Goal: Task Accomplishment & Management: Use online tool/utility

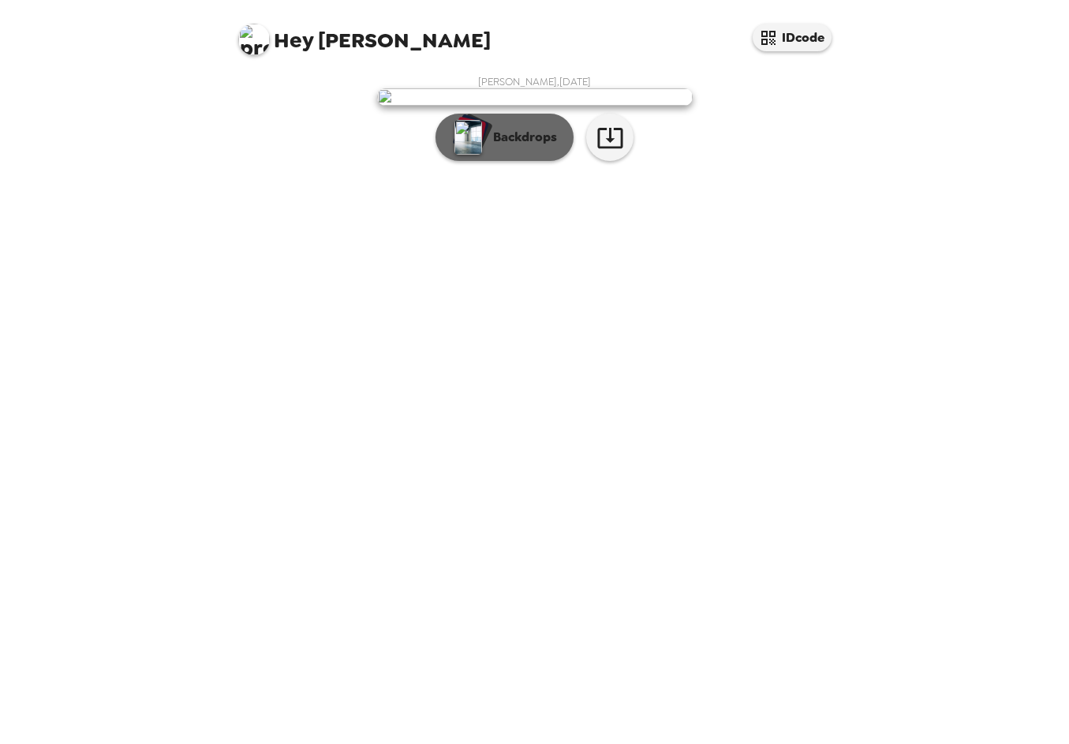
click at [491, 147] on p "Backdrops" at bounding box center [521, 137] width 72 height 19
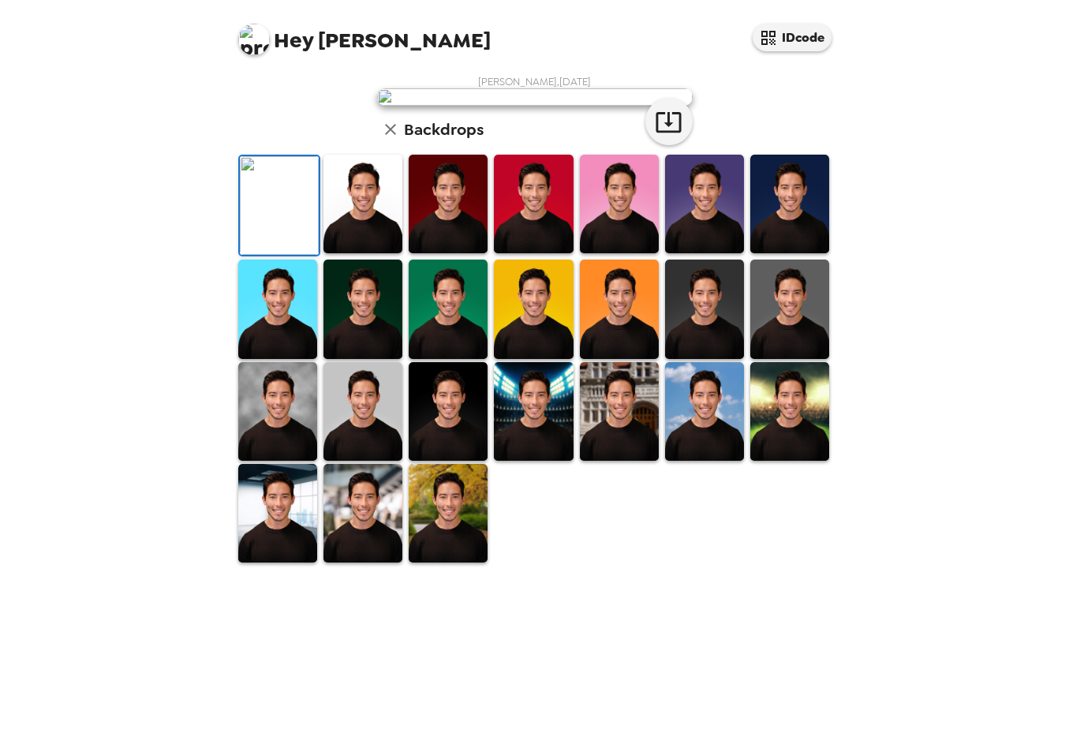
scroll to position [223, 0]
click at [437, 358] on img at bounding box center [448, 309] width 79 height 99
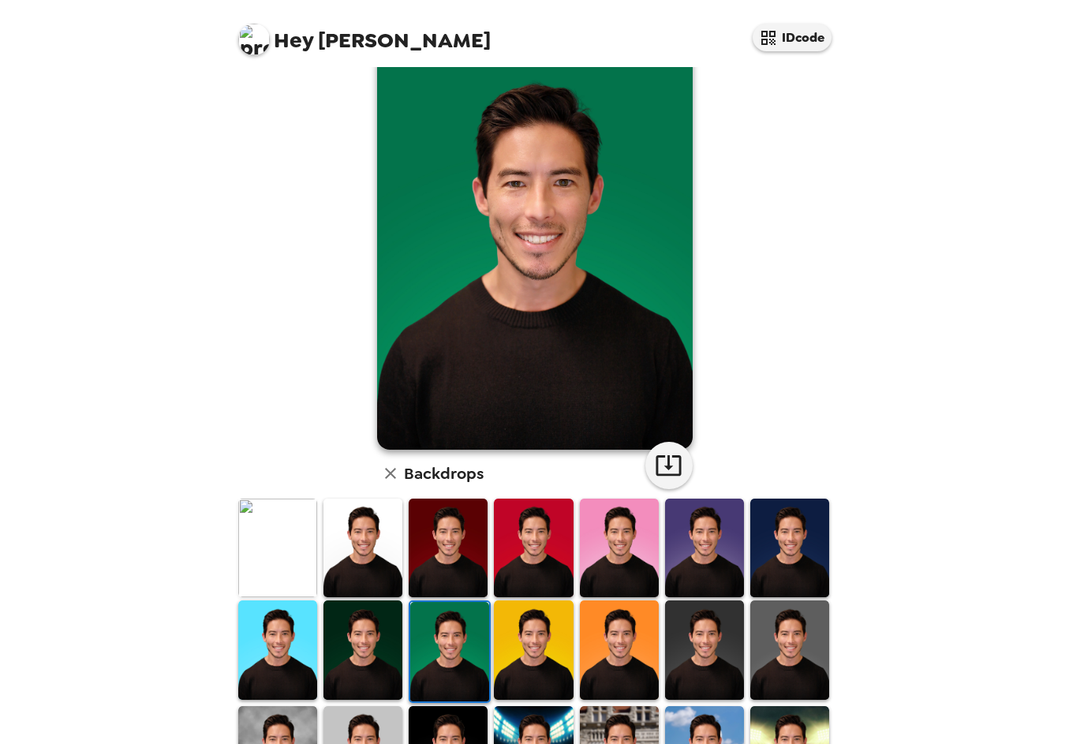
scroll to position [0, 0]
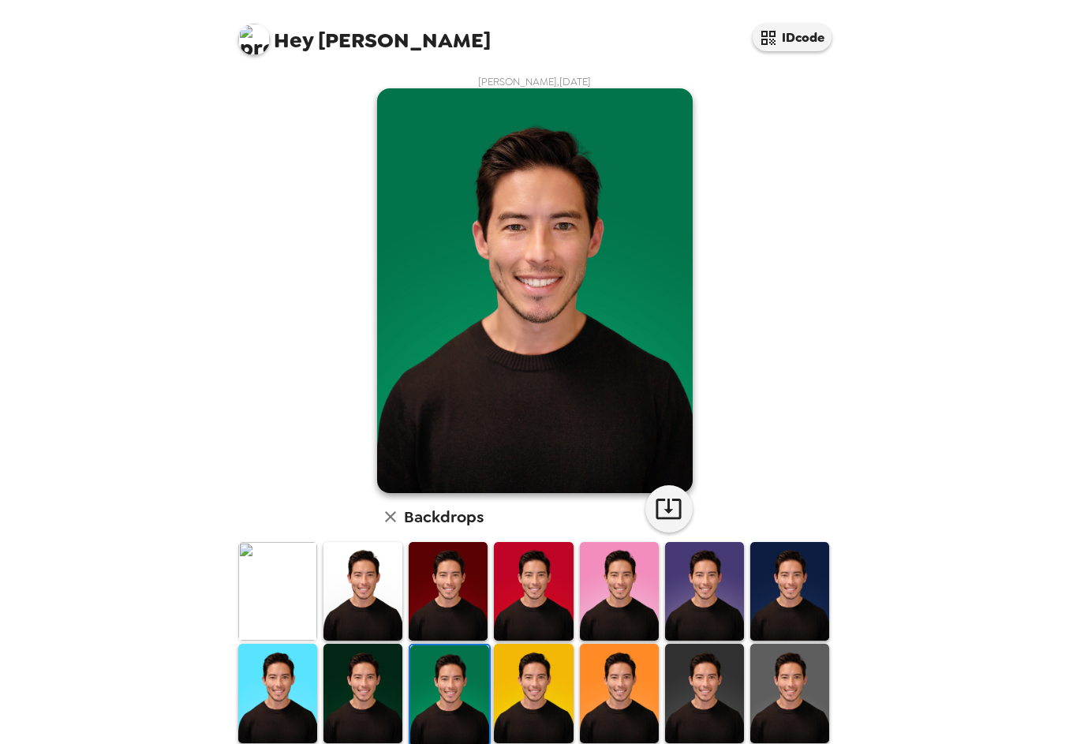
click at [376, 587] on img at bounding box center [362, 591] width 79 height 99
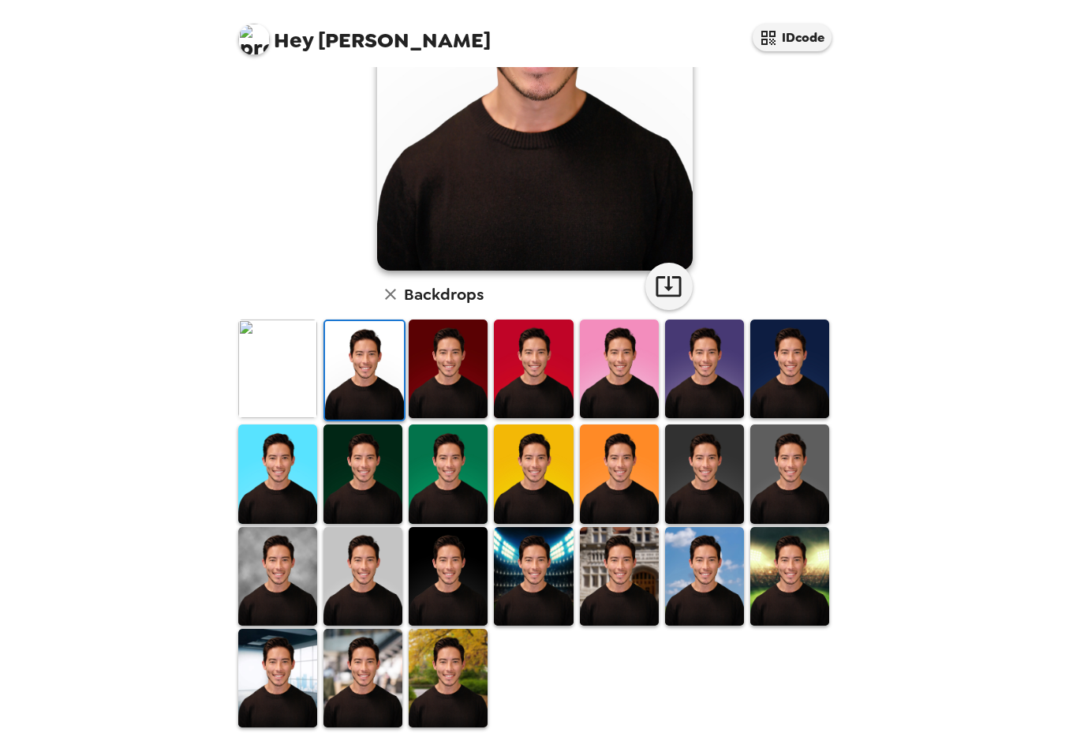
scroll to position [223, 0]
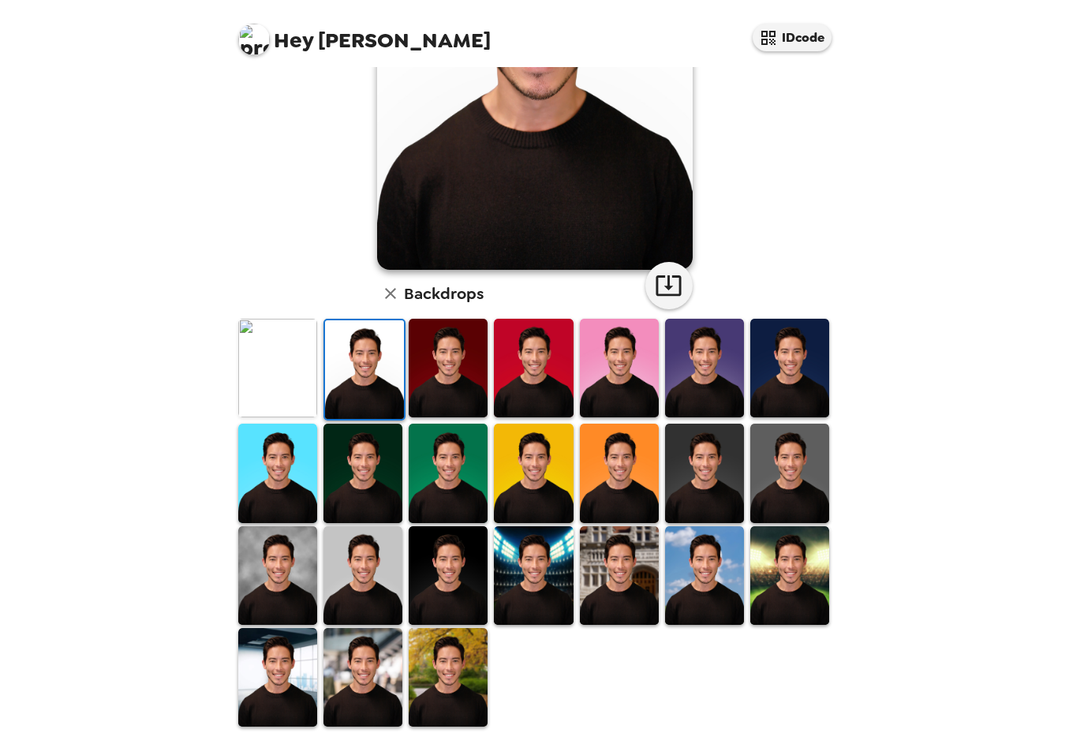
click at [444, 562] on img at bounding box center [448, 575] width 79 height 99
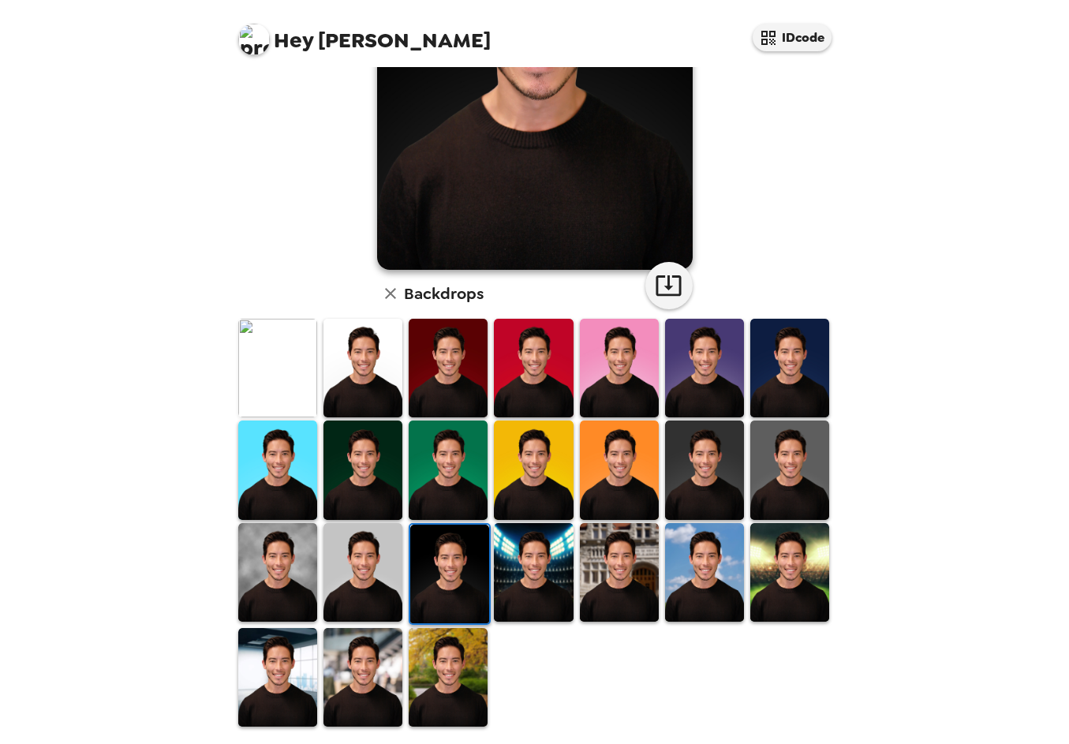
drag, startPoint x: 365, startPoint y: 640, endPoint x: 343, endPoint y: 613, distance: 34.7
click at [365, 640] on img at bounding box center [362, 677] width 79 height 99
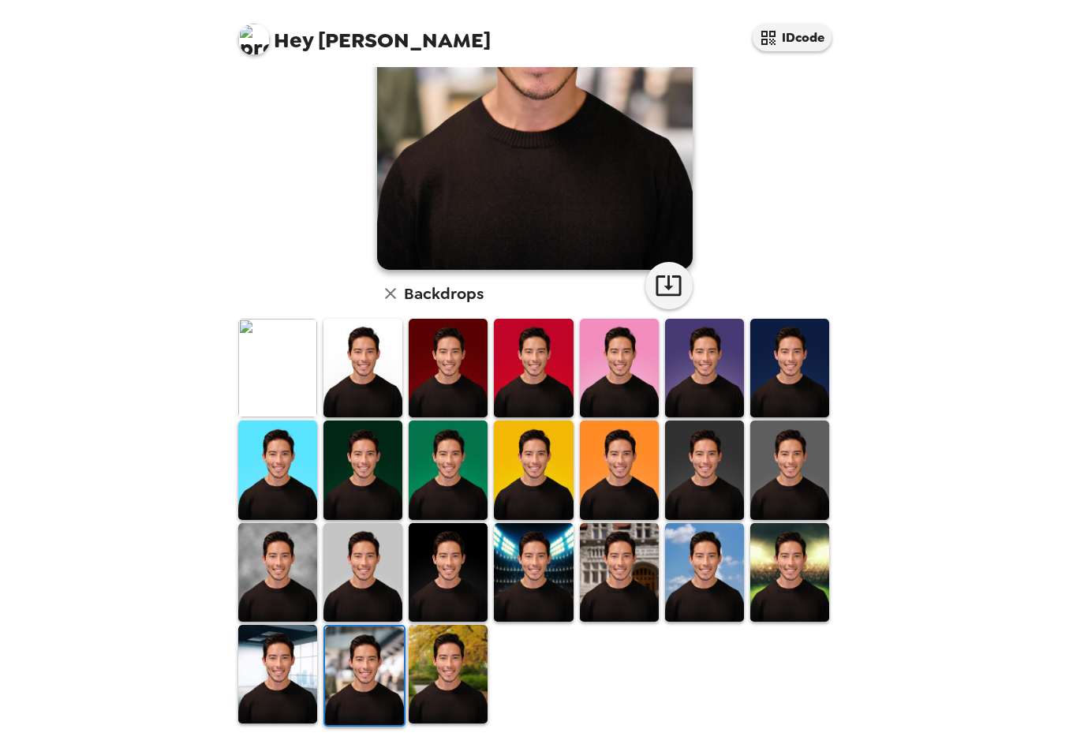
click at [286, 657] on img at bounding box center [277, 674] width 79 height 99
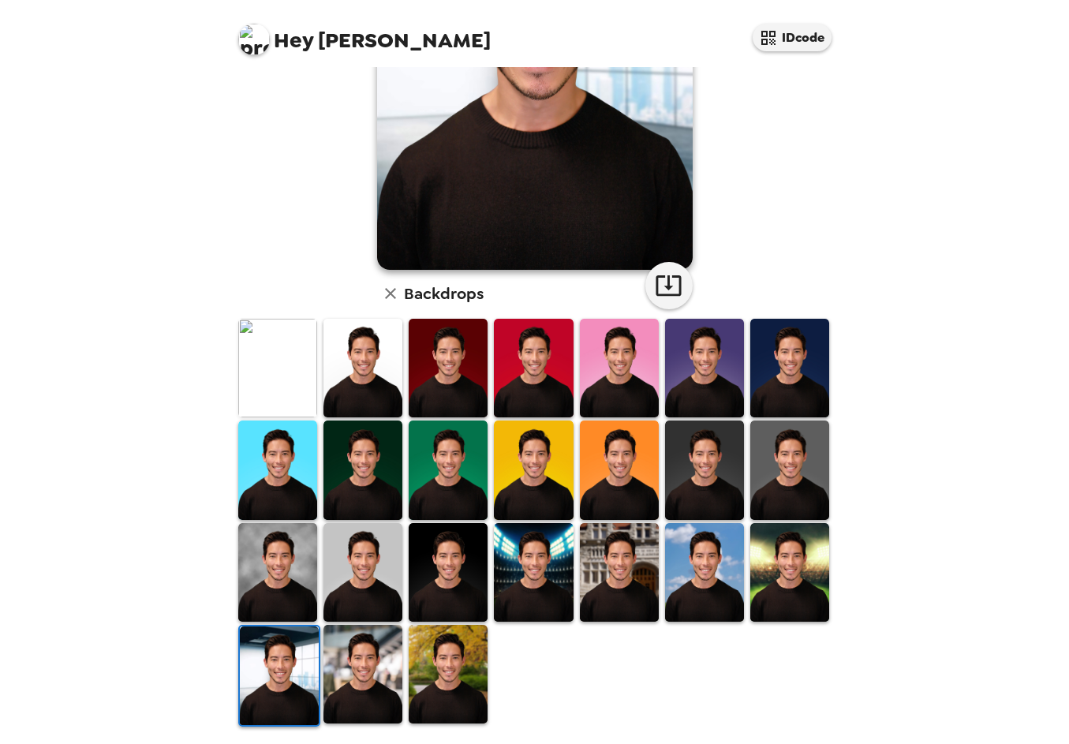
click at [453, 668] on img at bounding box center [448, 674] width 79 height 99
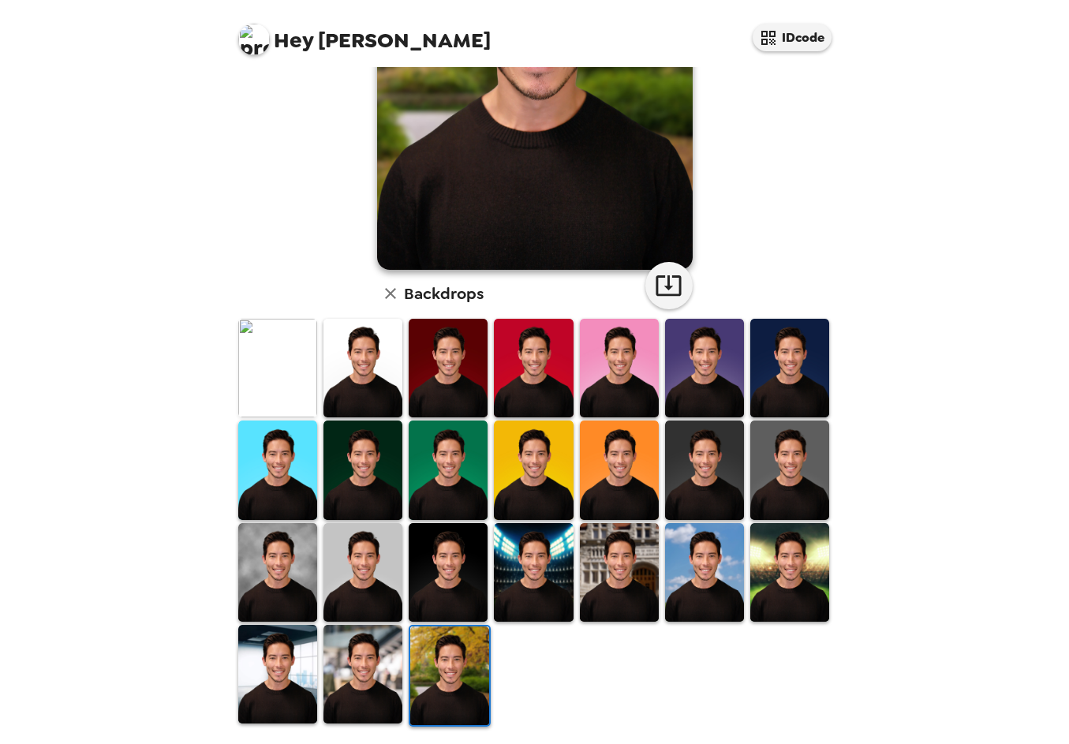
click at [706, 478] on img at bounding box center [704, 469] width 79 height 99
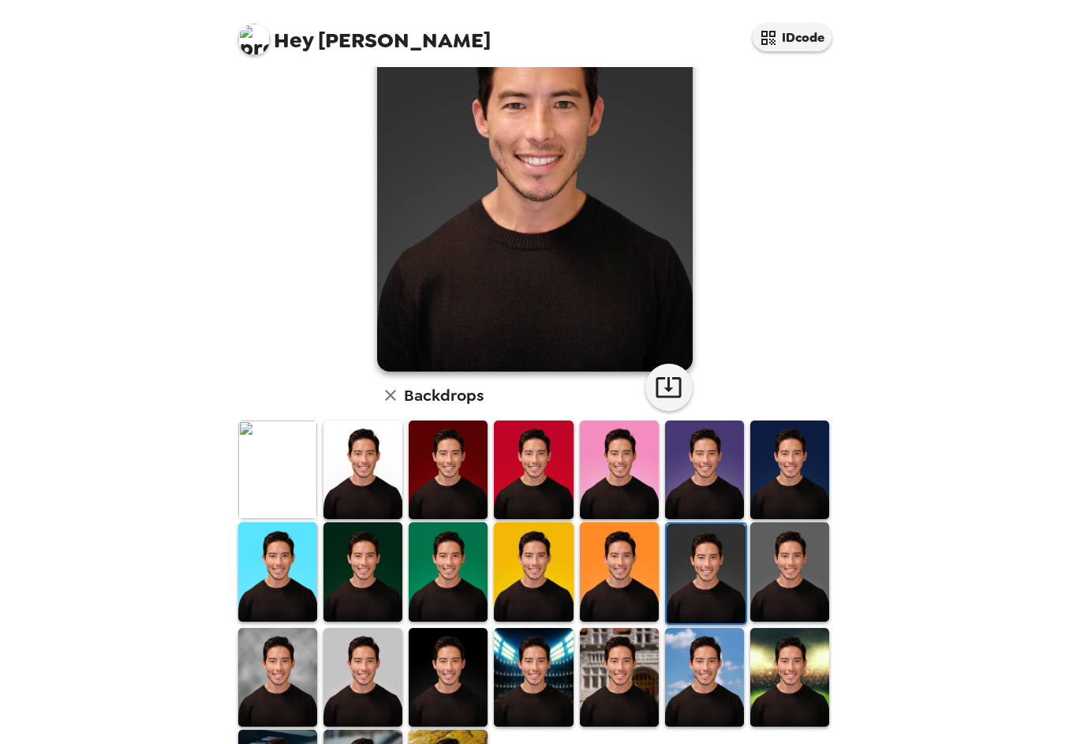
scroll to position [122, 0]
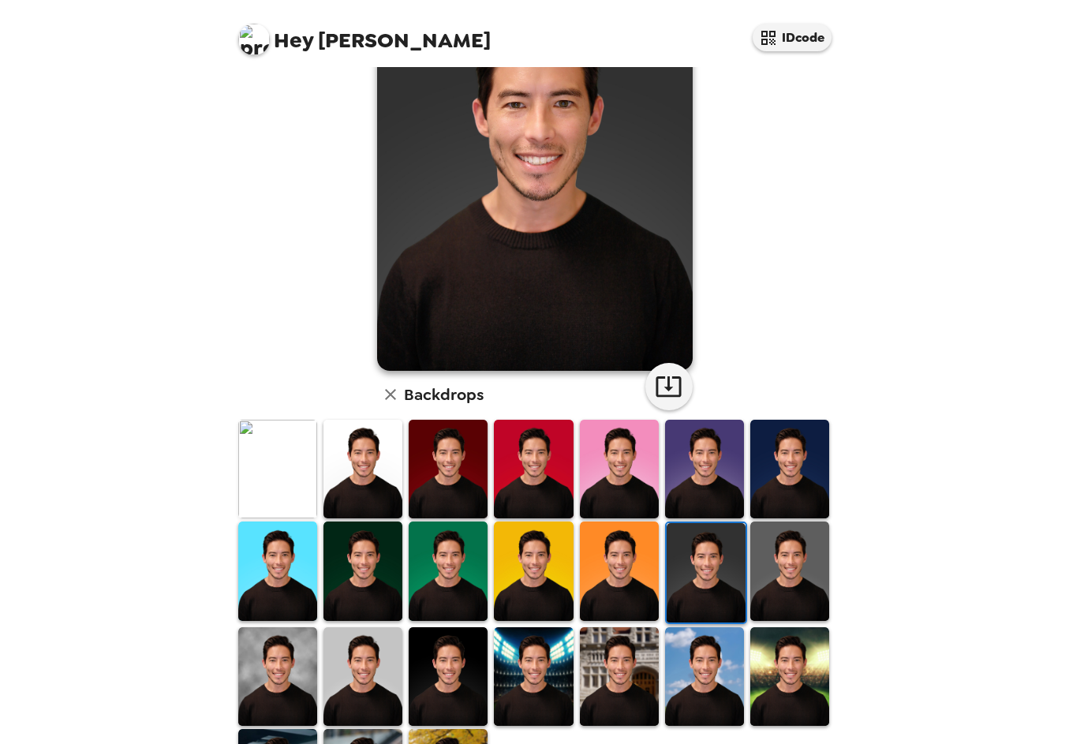
drag, startPoint x: 802, startPoint y: 579, endPoint x: 786, endPoint y: 577, distance: 16.6
click at [802, 579] on img at bounding box center [789, 570] width 79 height 99
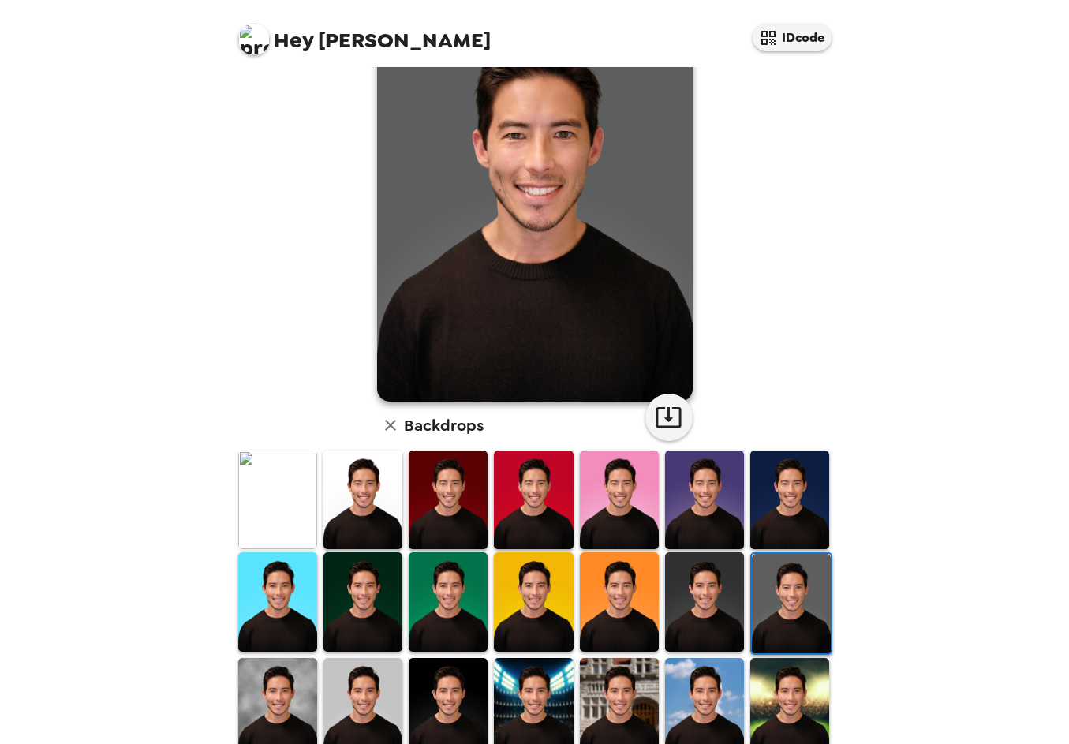
scroll to position [108, 0]
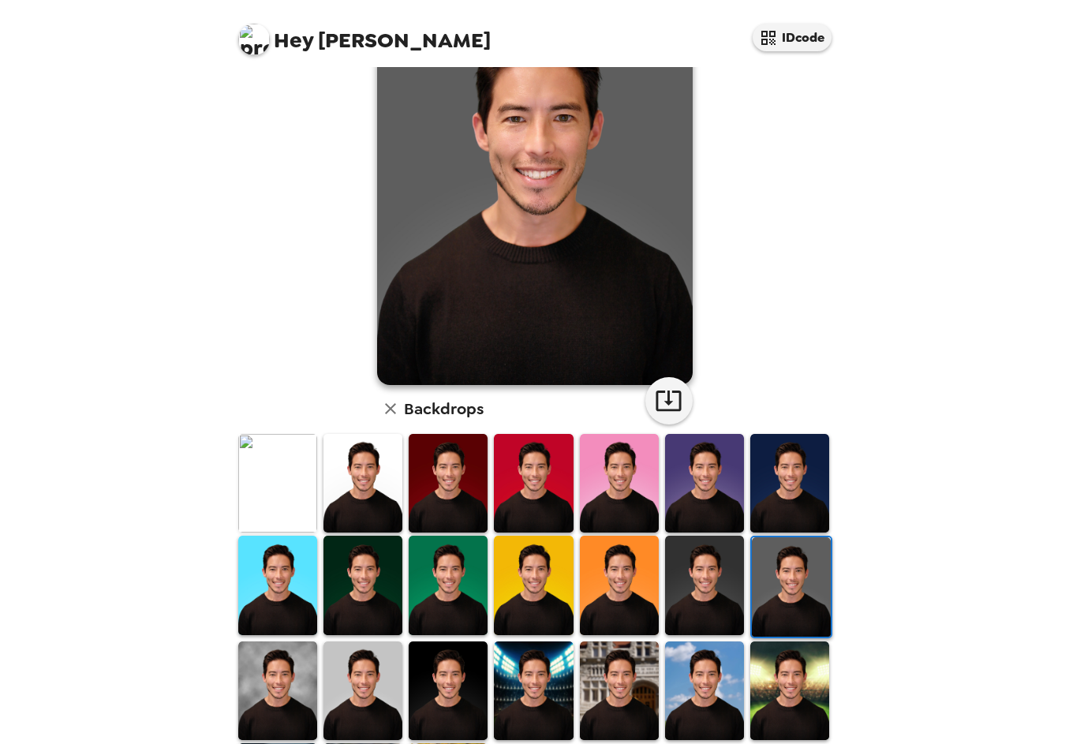
click at [714, 477] on img at bounding box center [704, 483] width 79 height 99
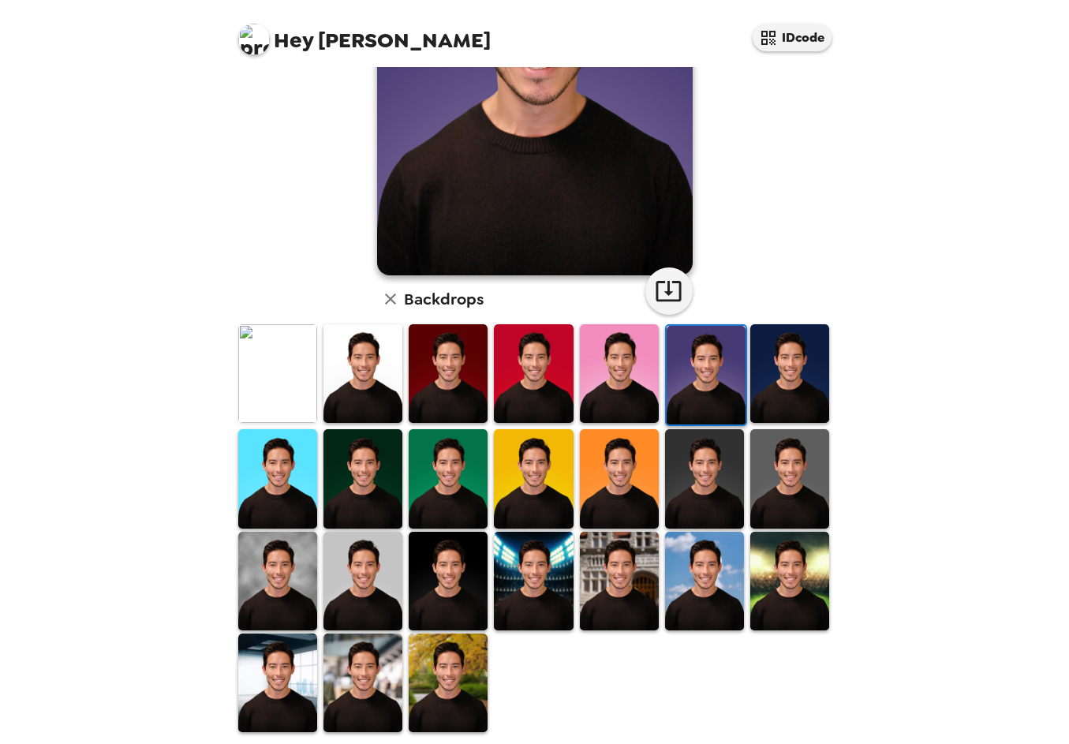
scroll to position [223, 0]
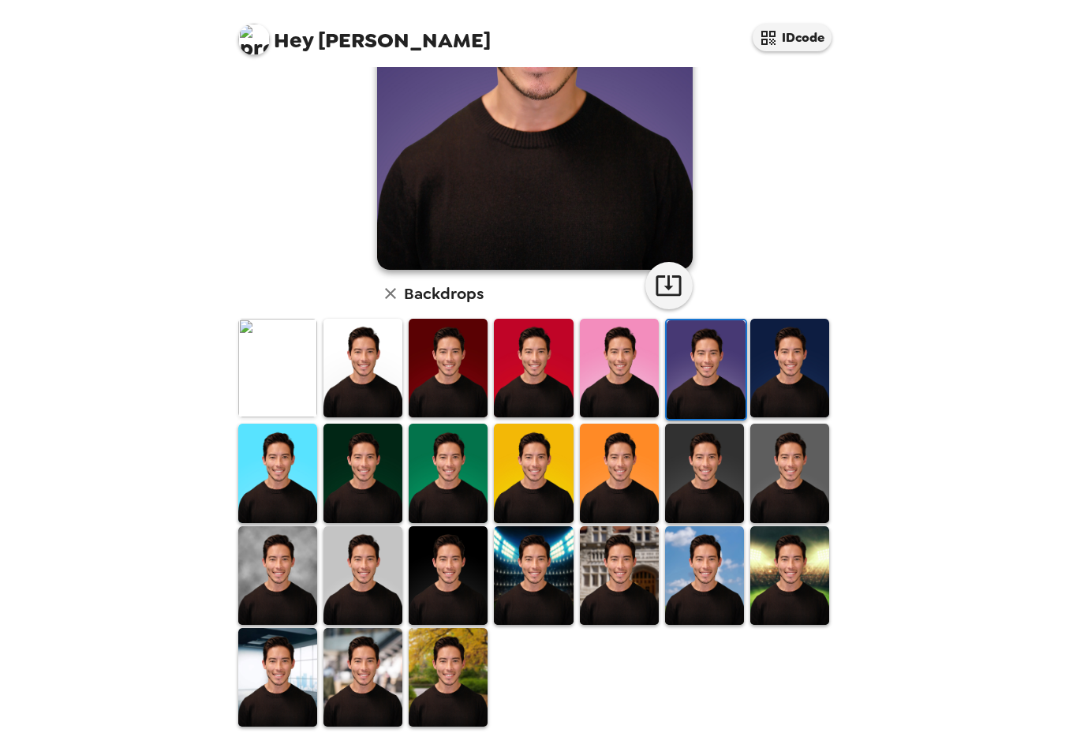
click at [284, 577] on img at bounding box center [277, 575] width 79 height 99
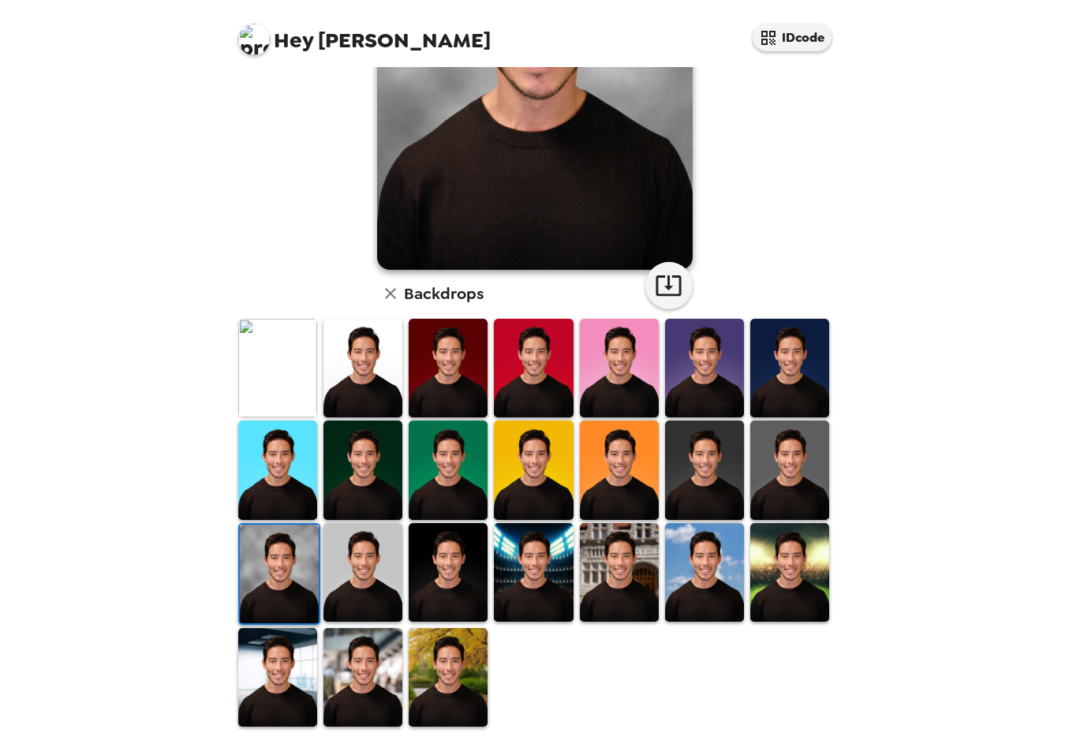
click at [364, 566] on img at bounding box center [362, 572] width 79 height 99
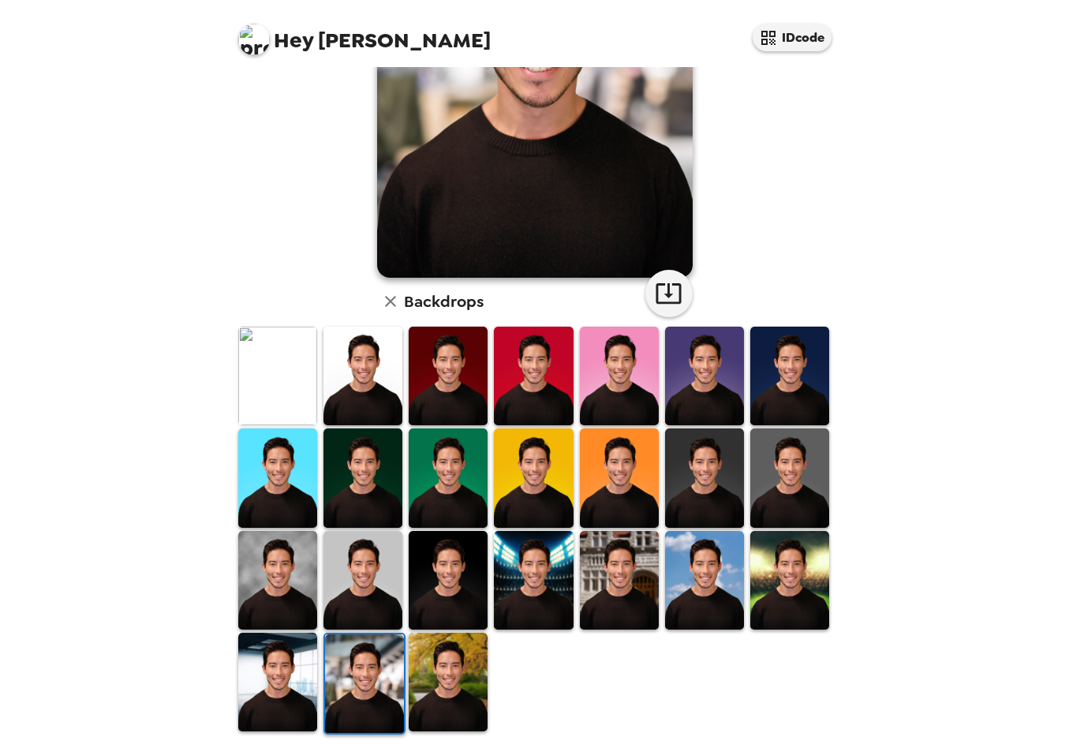
scroll to position [223, 0]
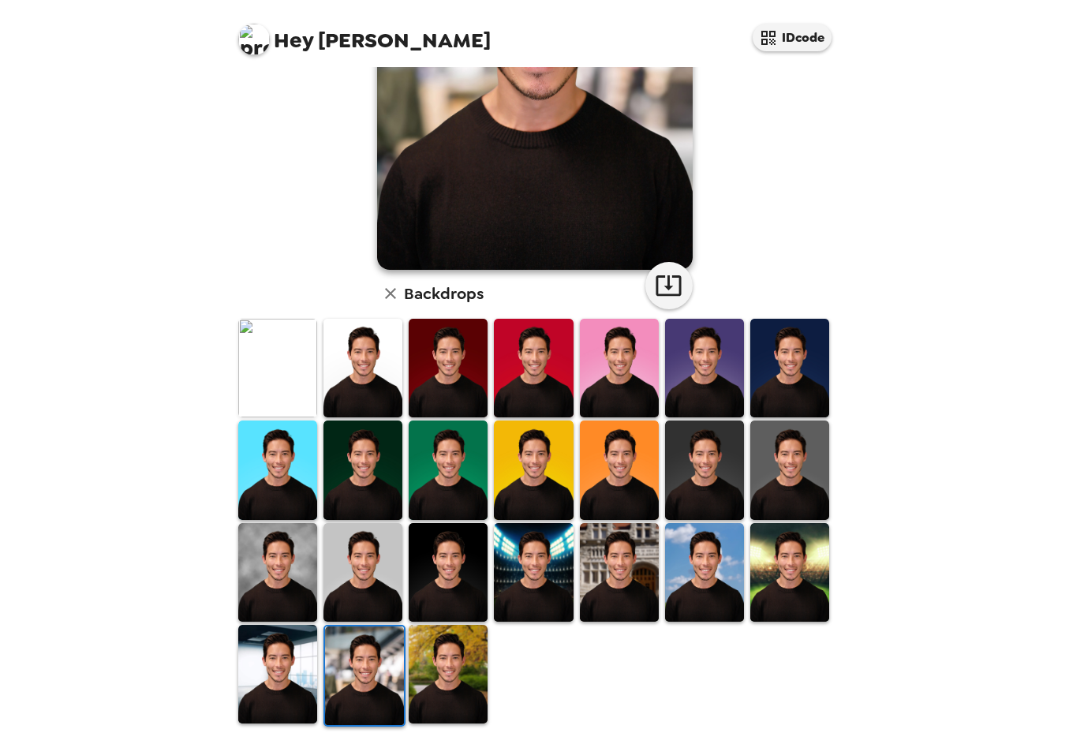
click at [353, 481] on img at bounding box center [362, 469] width 79 height 99
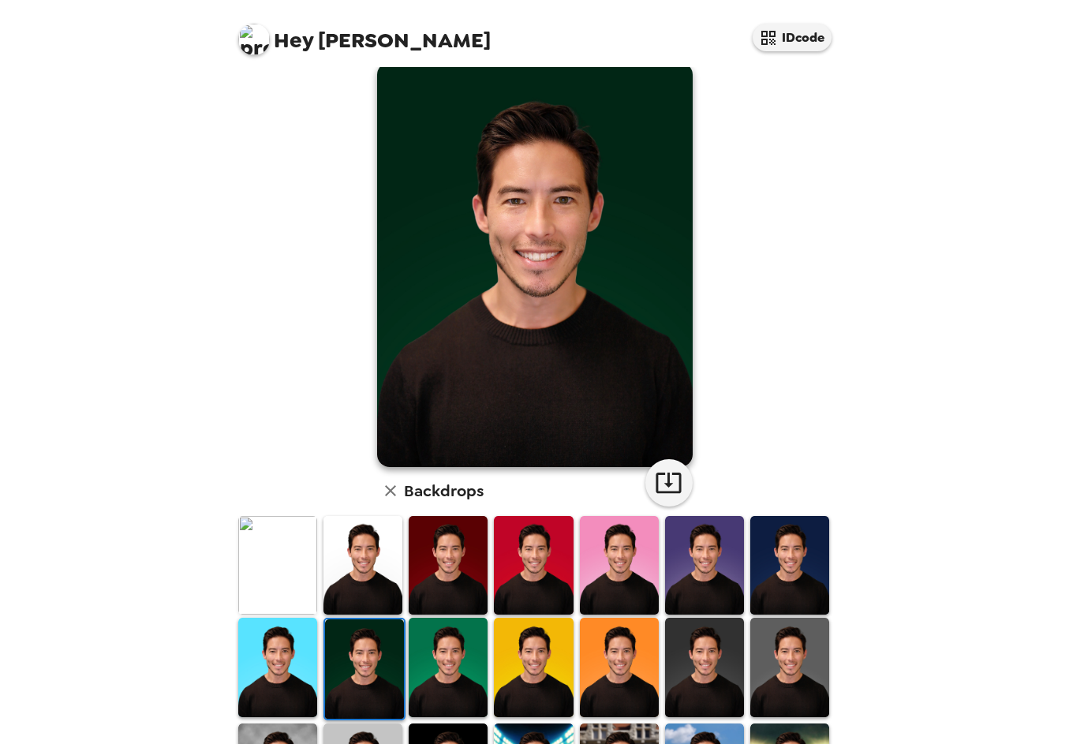
scroll to position [0, 0]
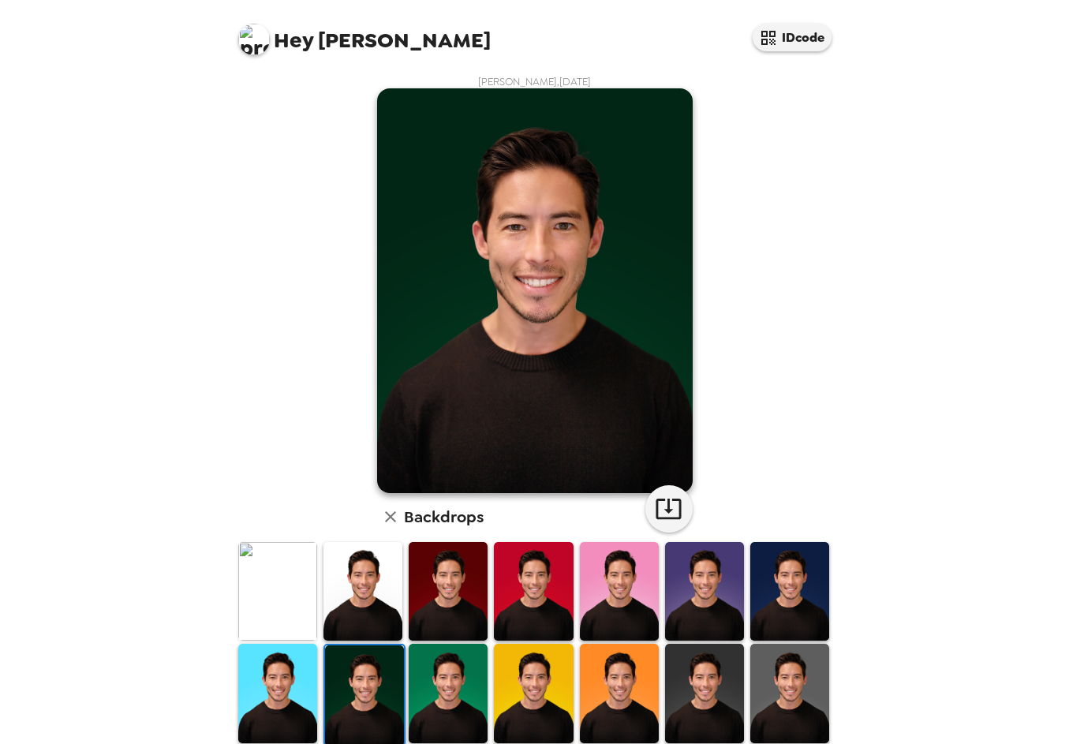
click at [706, 582] on img at bounding box center [704, 591] width 79 height 99
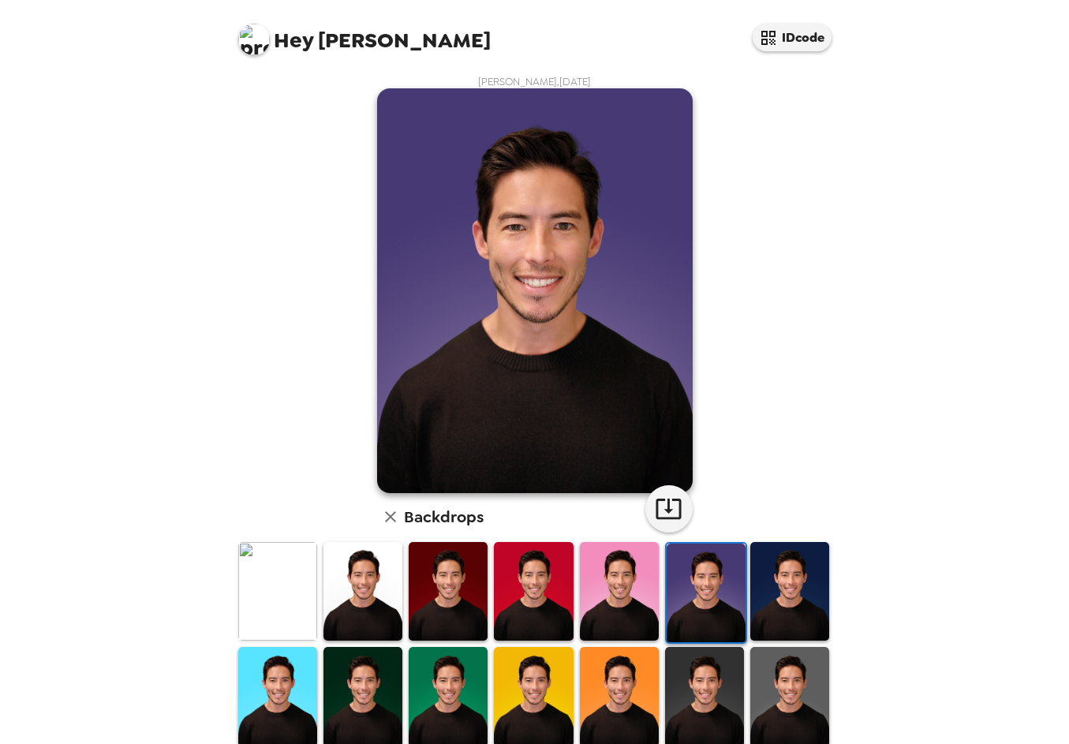
click at [771, 580] on img at bounding box center [789, 591] width 79 height 99
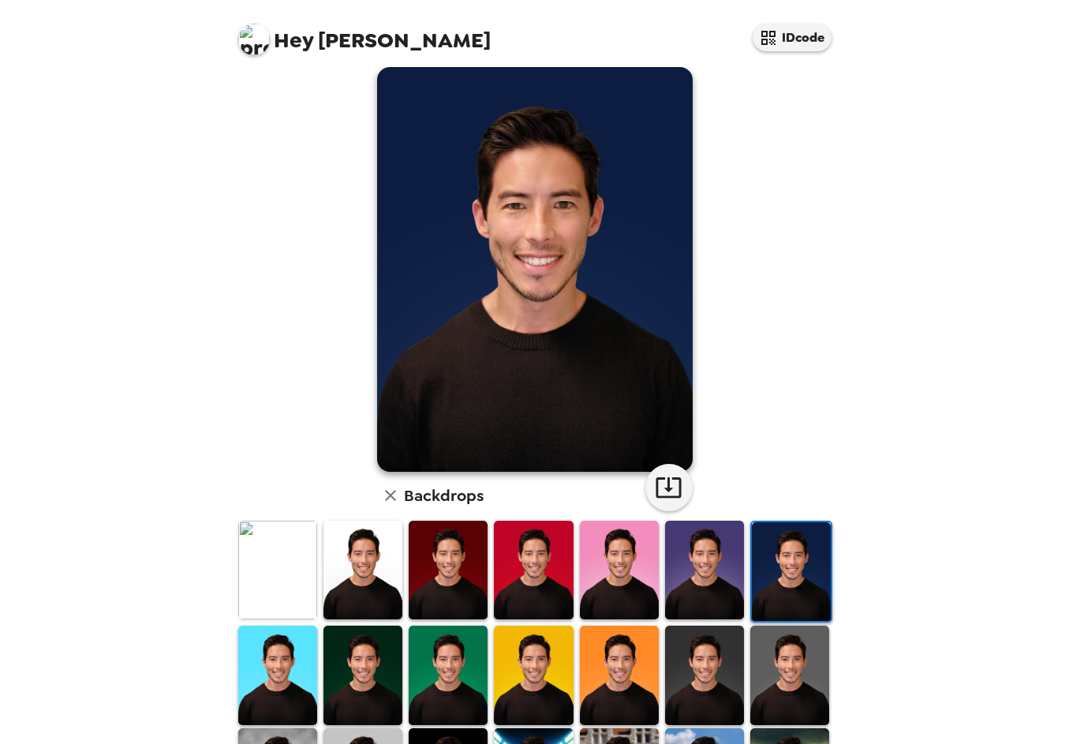
scroll to position [32, 0]
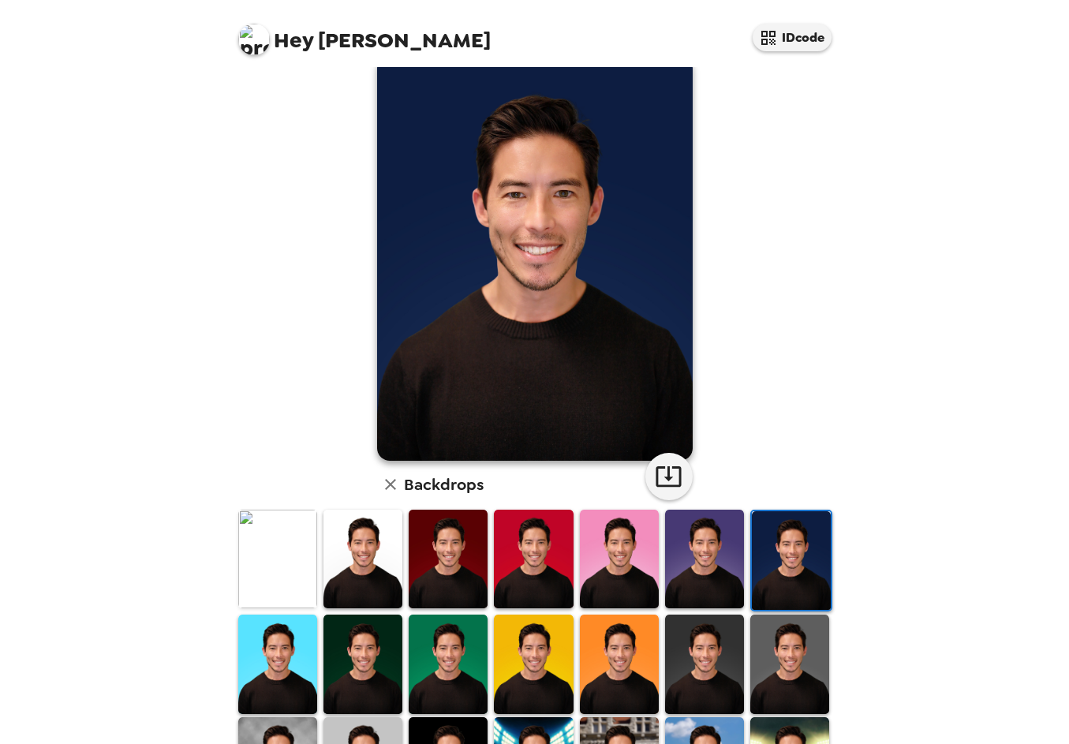
click at [467, 554] on img at bounding box center [448, 559] width 79 height 99
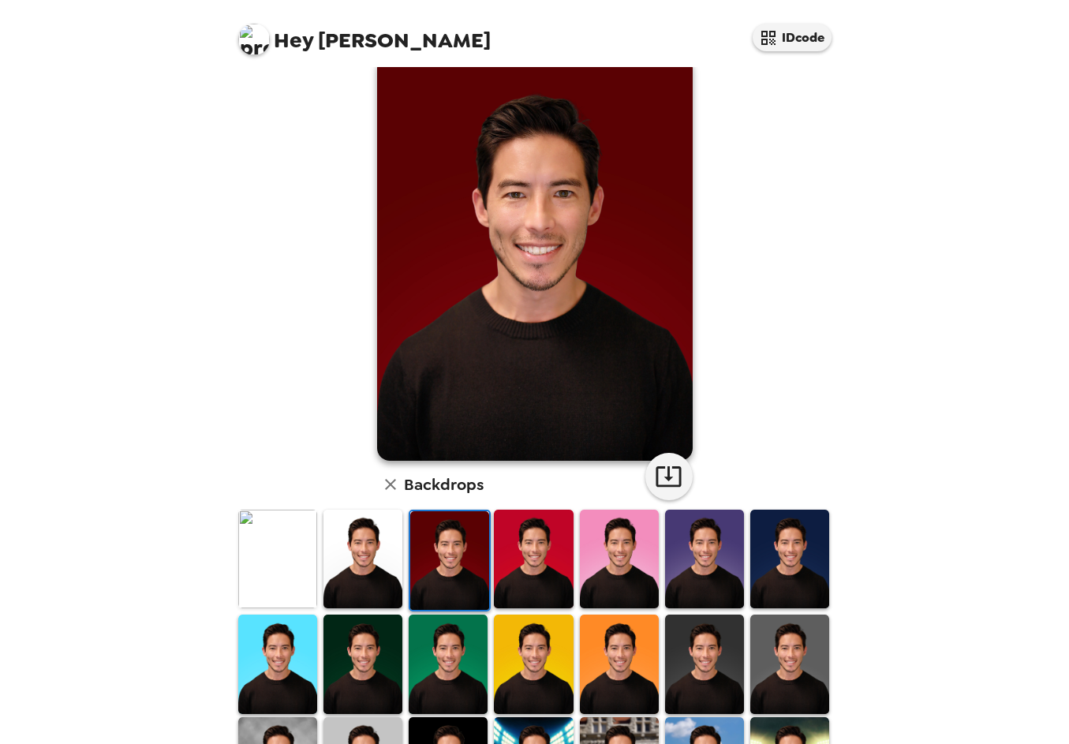
click at [553, 554] on img at bounding box center [533, 559] width 79 height 99
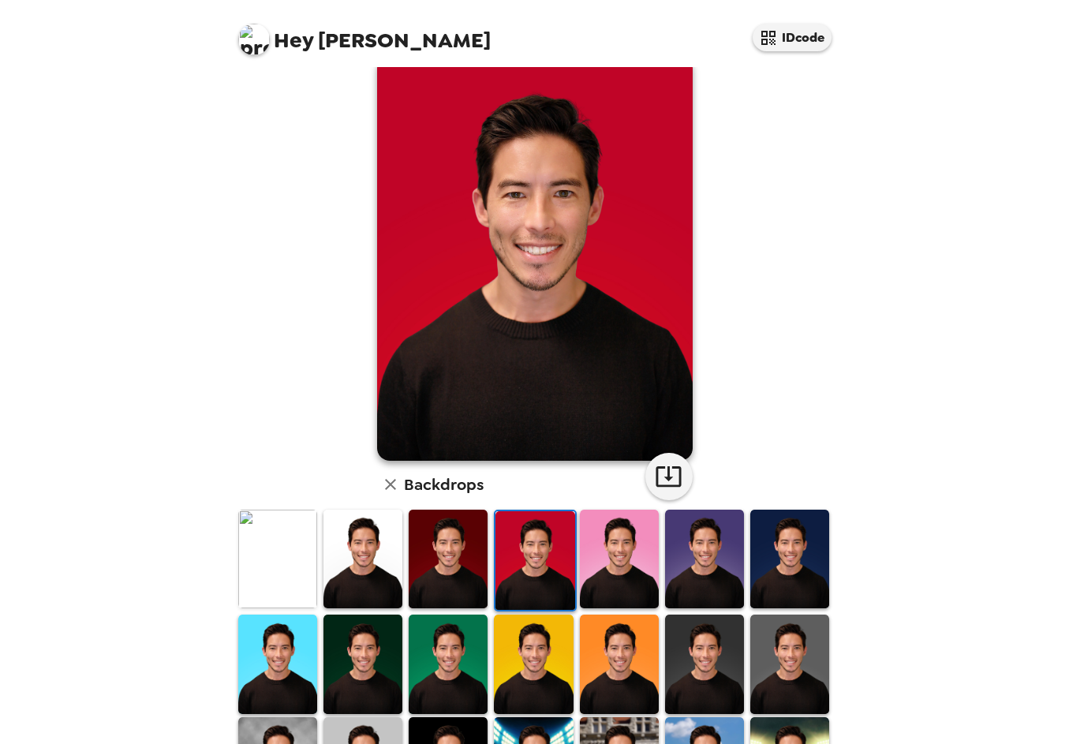
click at [430, 551] on img at bounding box center [448, 559] width 79 height 99
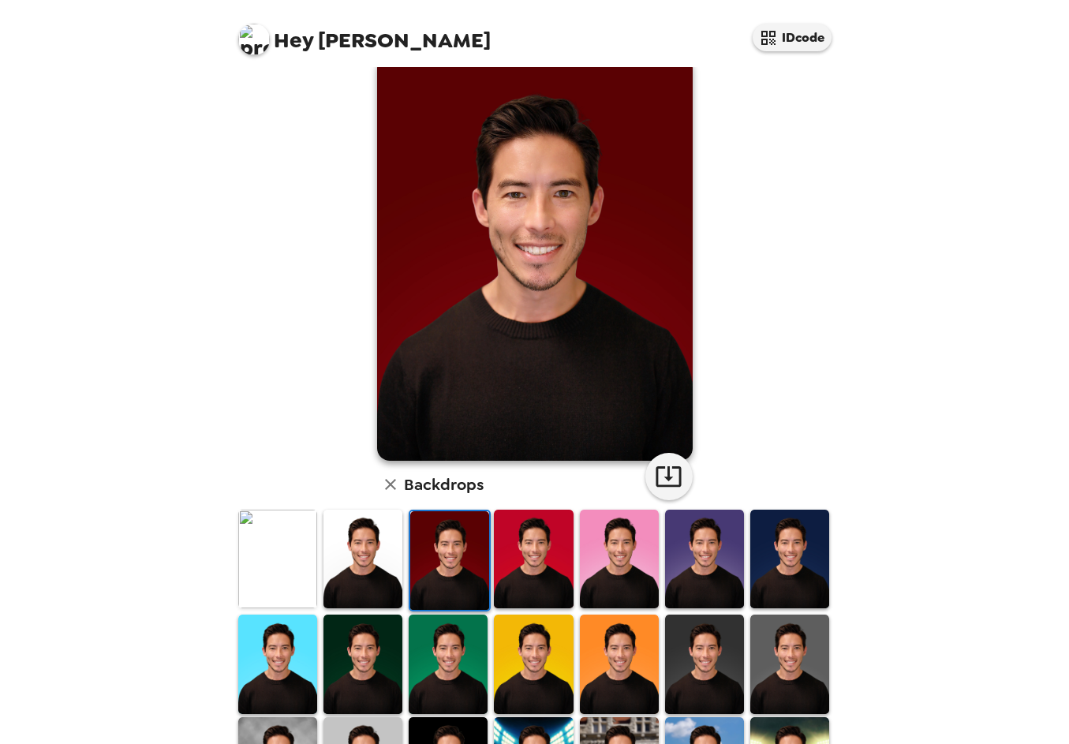
click at [507, 641] on img at bounding box center [533, 664] width 79 height 99
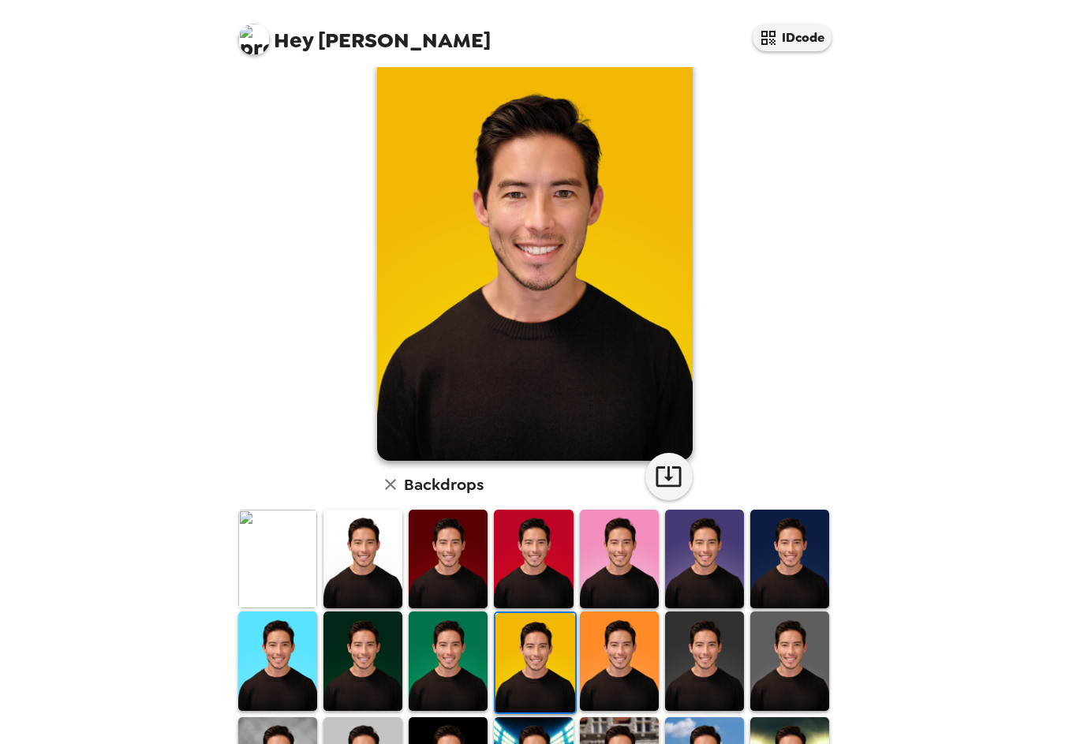
click at [615, 649] on img at bounding box center [619, 660] width 79 height 99
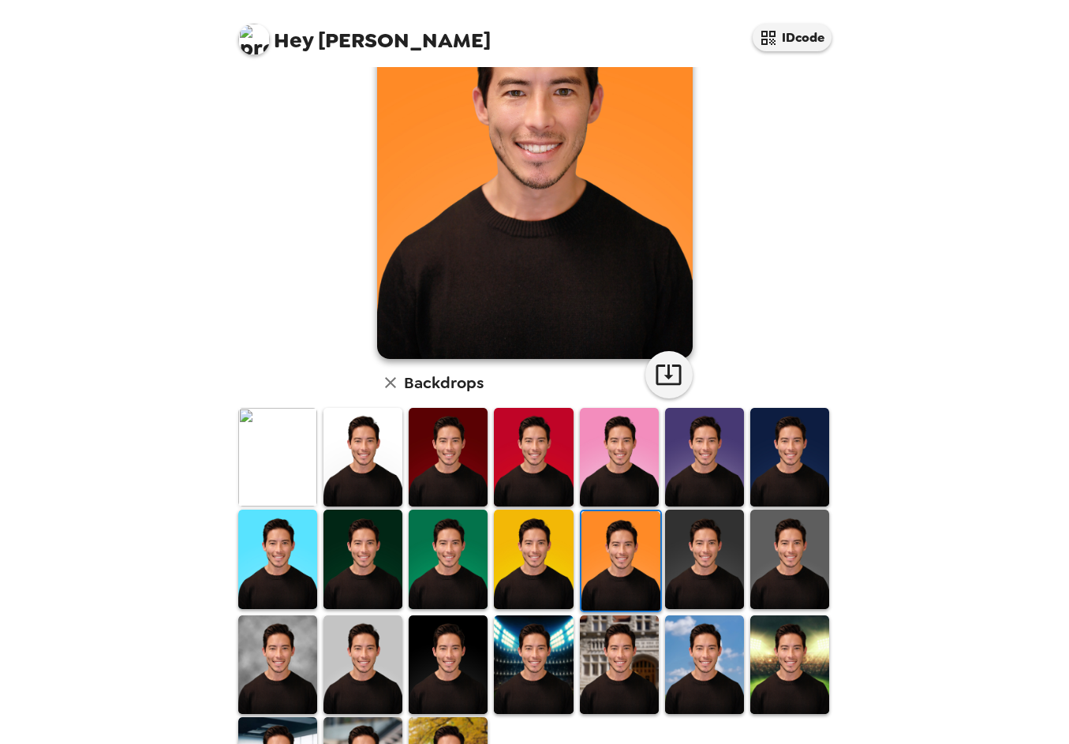
scroll to position [109, 0]
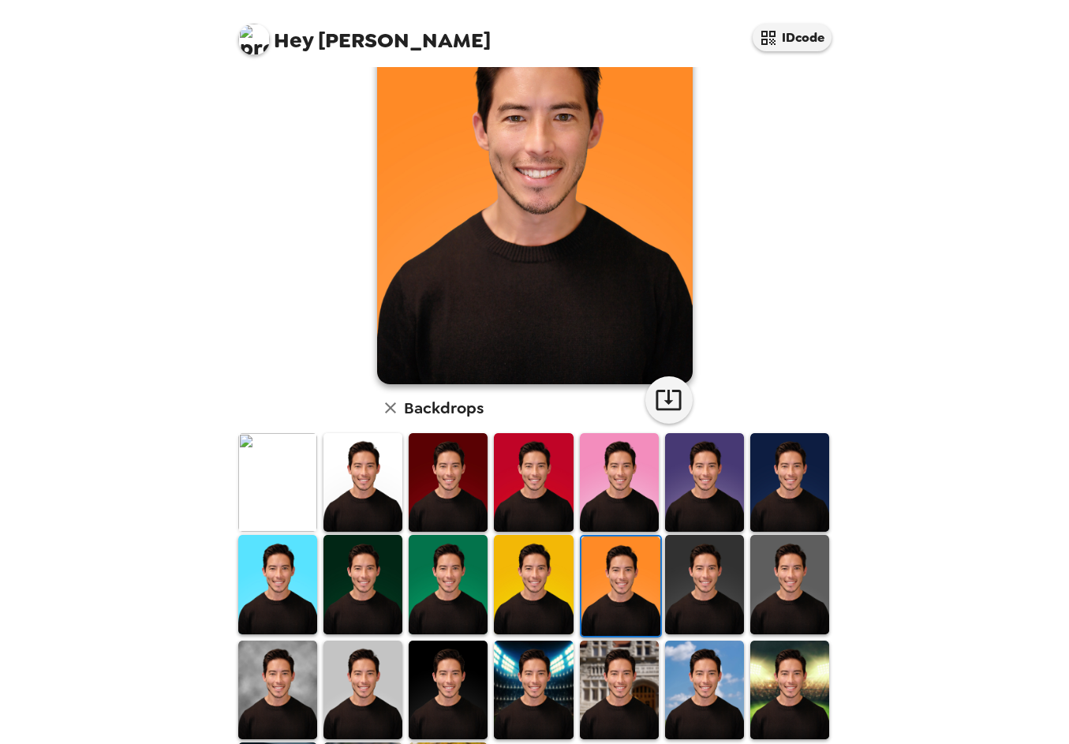
click at [710, 596] on img at bounding box center [704, 584] width 79 height 99
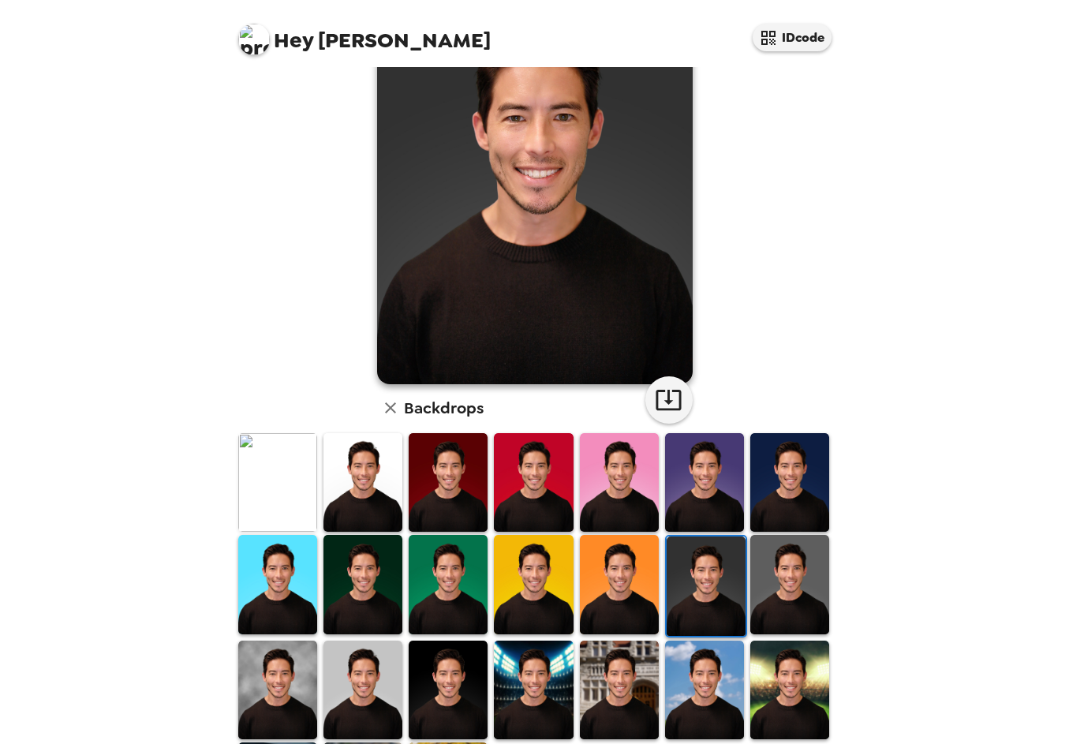
scroll to position [112, 0]
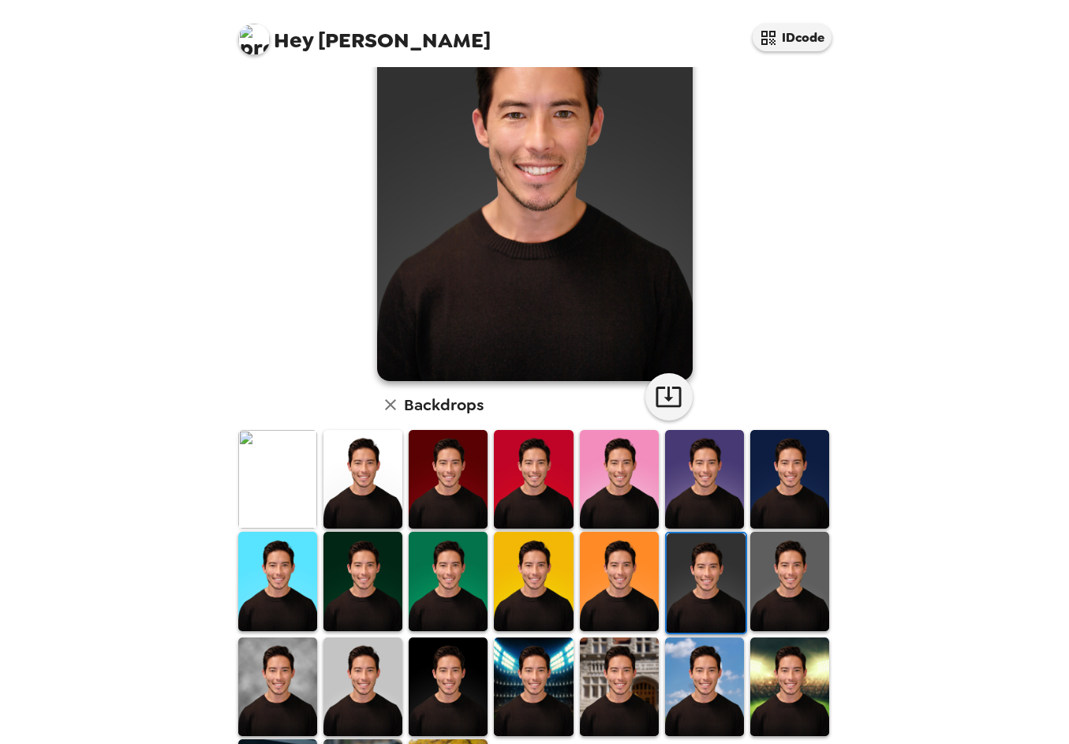
click at [790, 592] on img at bounding box center [789, 581] width 79 height 99
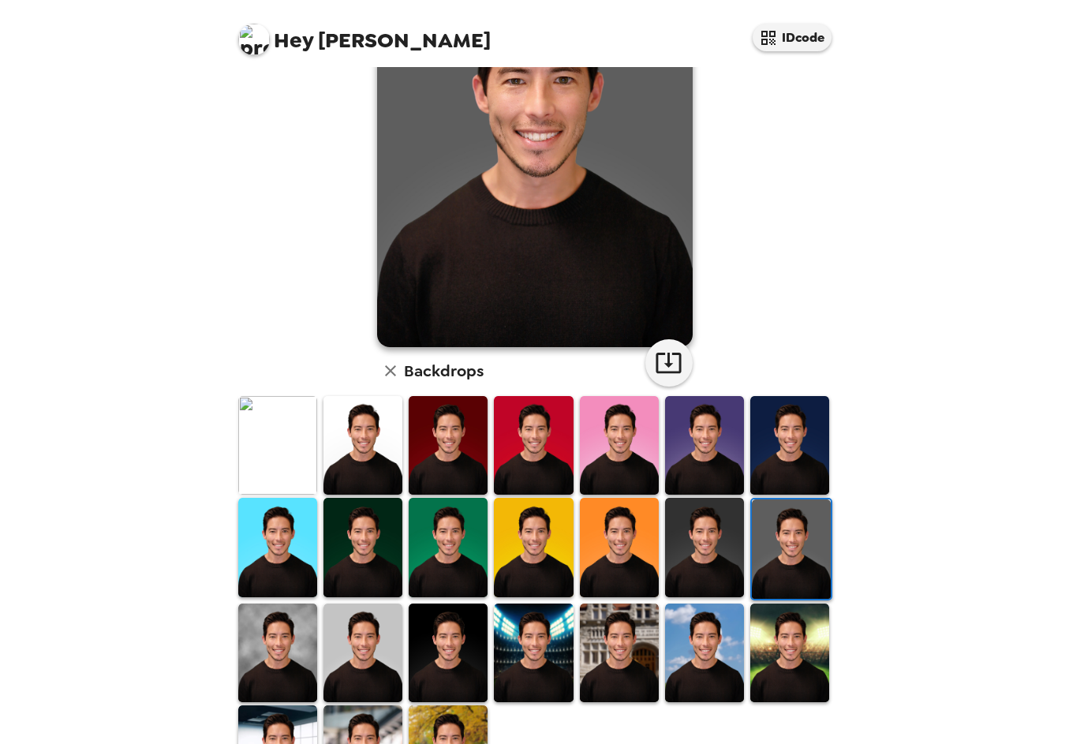
scroll to position [223, 0]
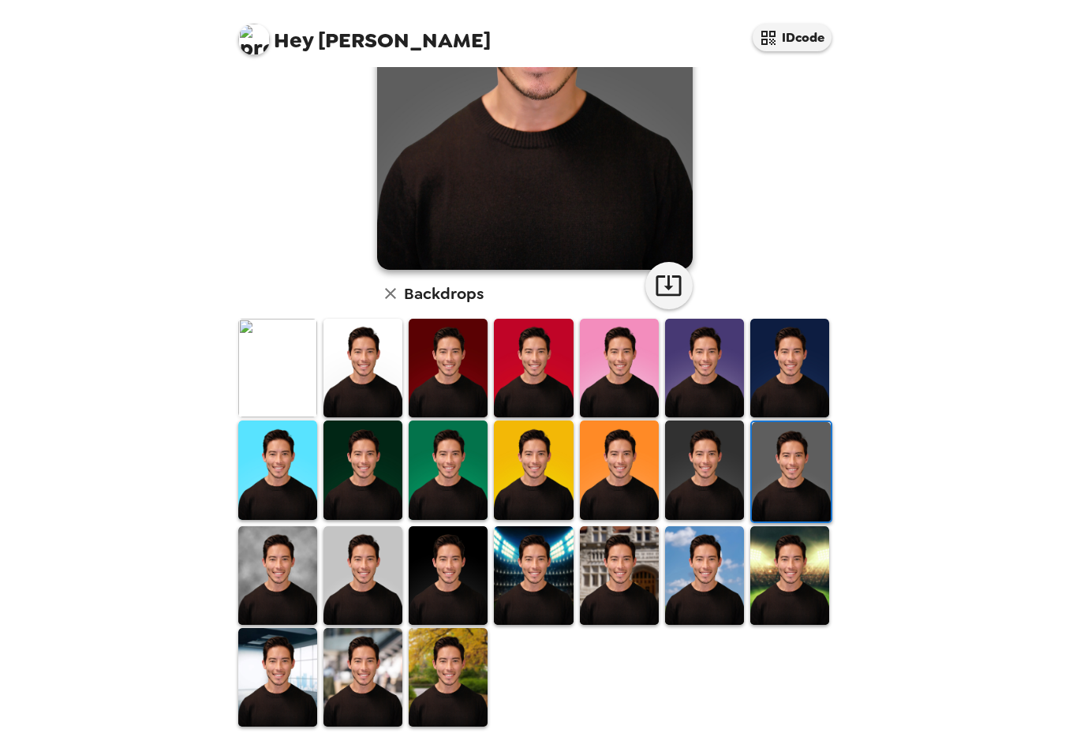
click at [708, 469] on img at bounding box center [704, 469] width 79 height 99
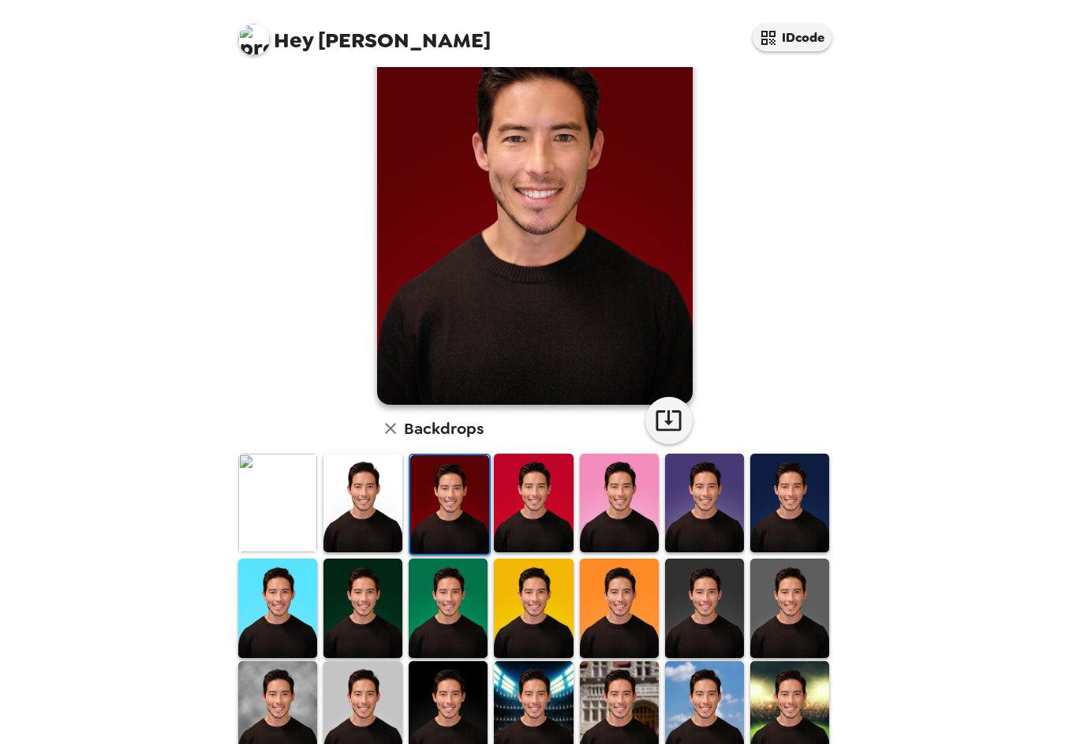
scroll to position [104, 0]
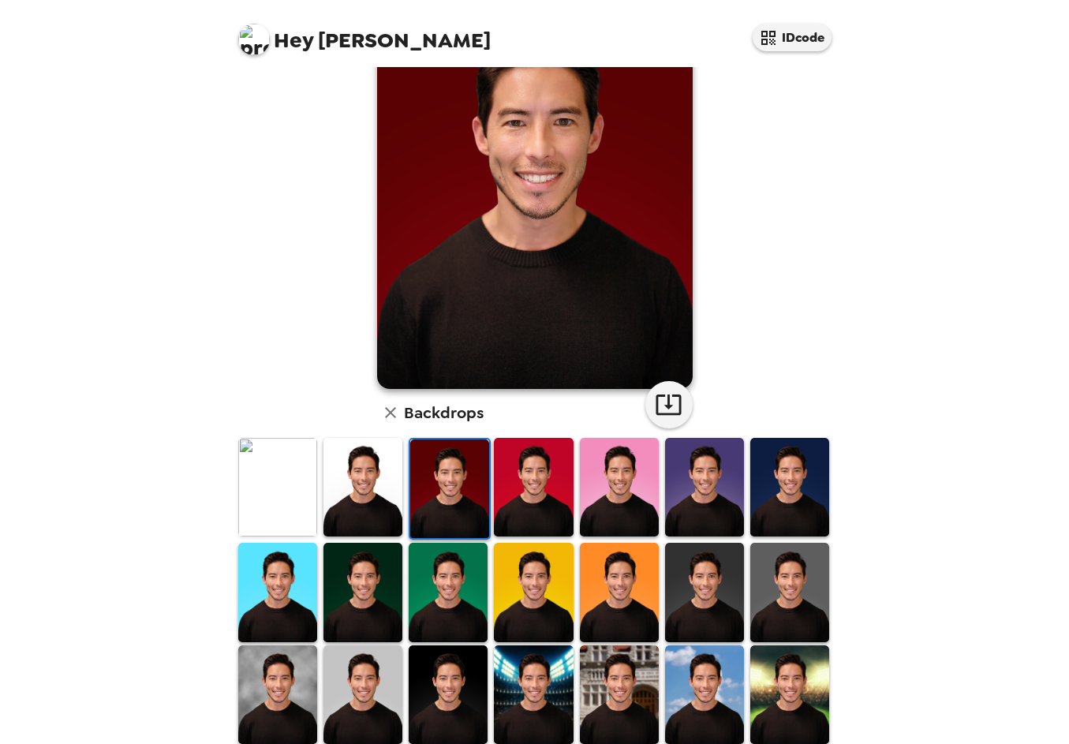
click at [692, 566] on img at bounding box center [704, 592] width 79 height 99
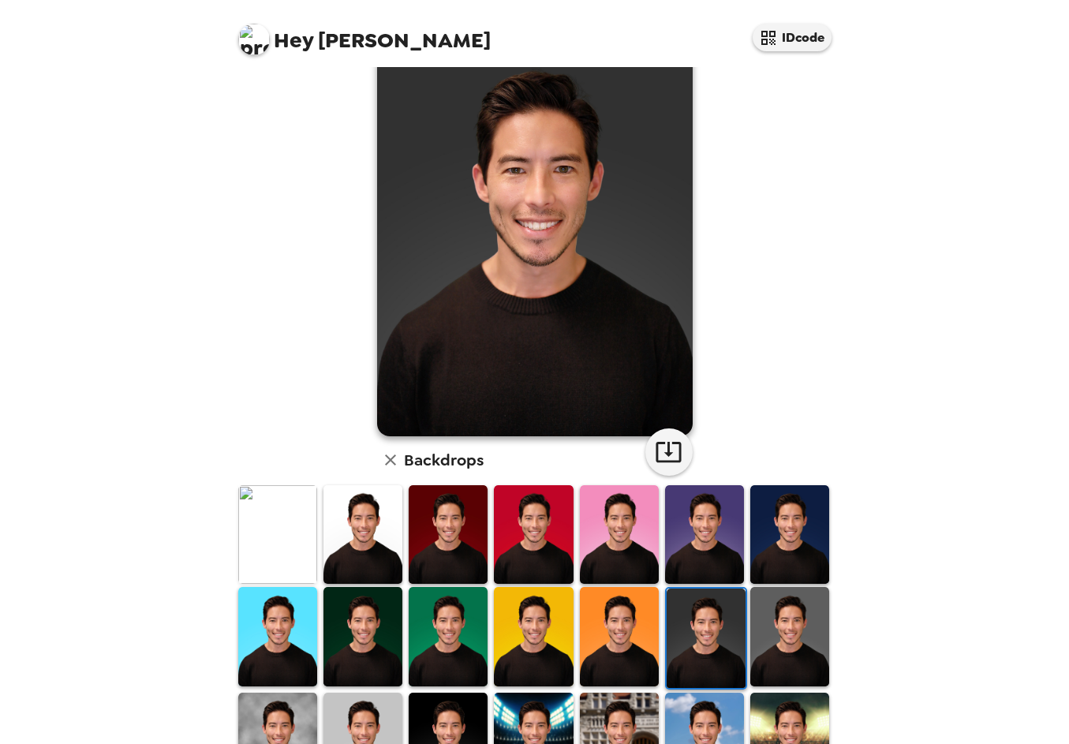
scroll to position [0, 0]
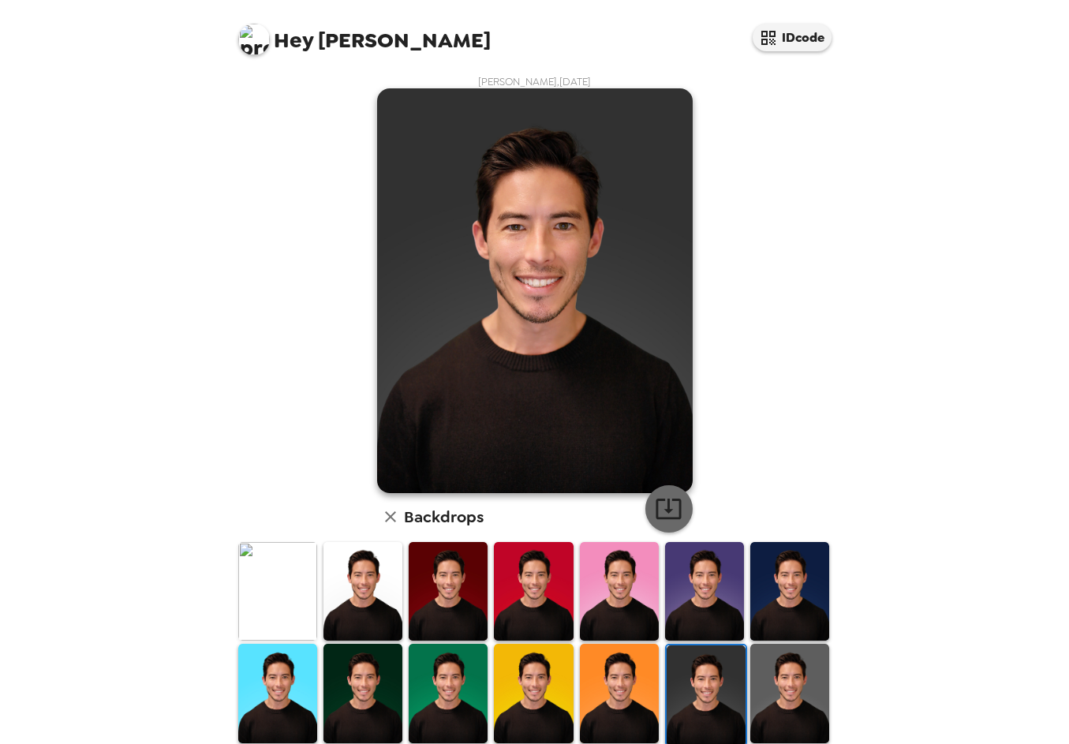
click at [674, 503] on icon "button" at bounding box center [668, 509] width 25 height 21
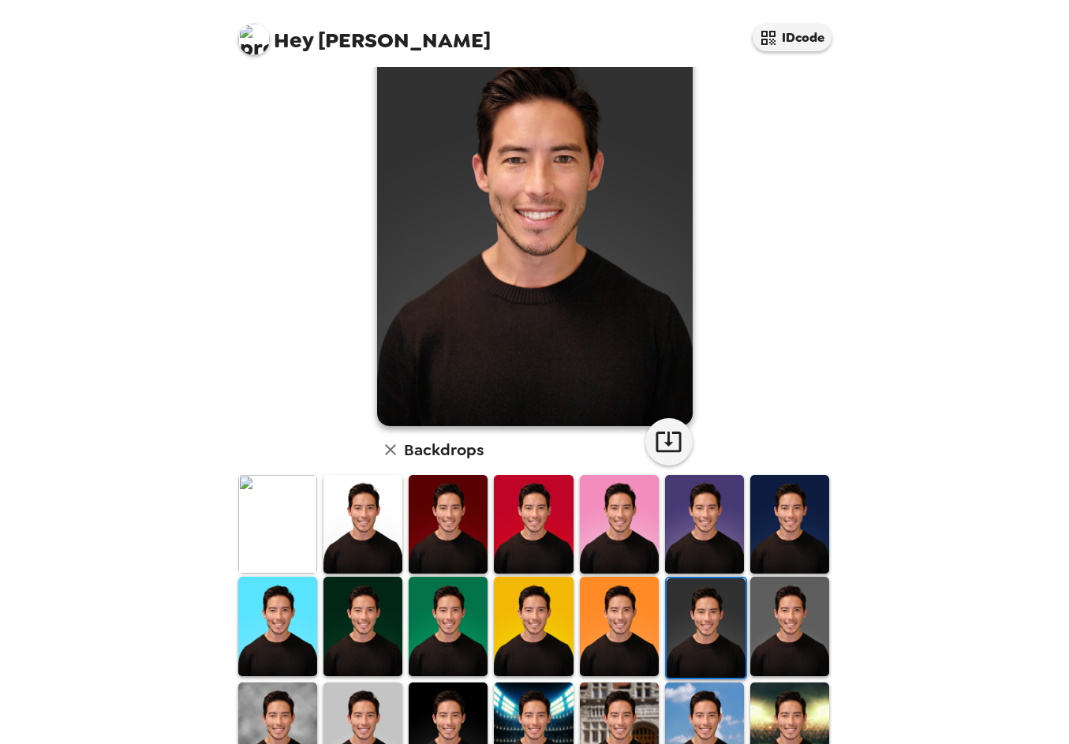
scroll to position [139, 0]
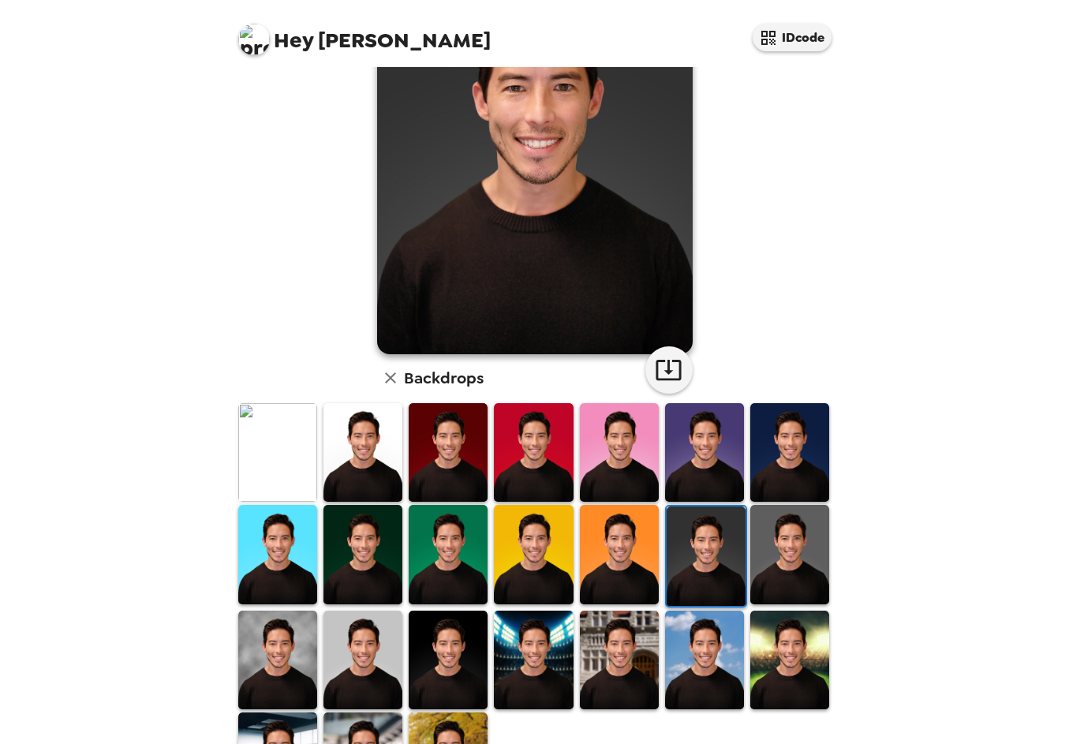
click at [446, 455] on img at bounding box center [448, 452] width 79 height 99
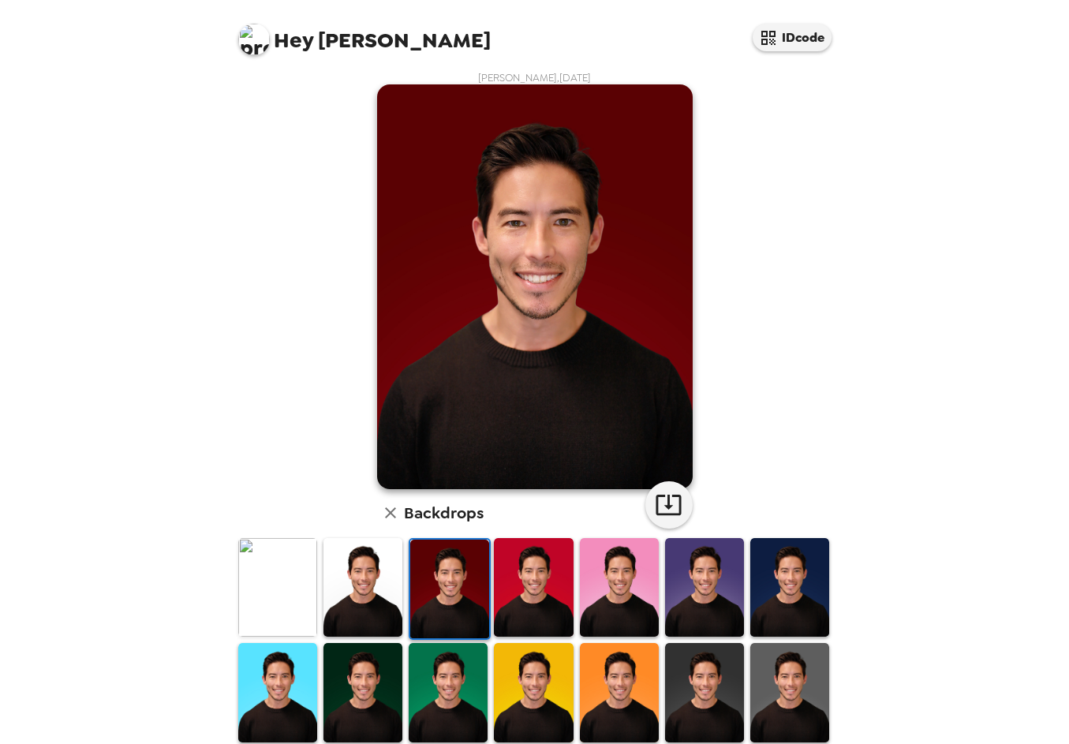
scroll to position [0, 0]
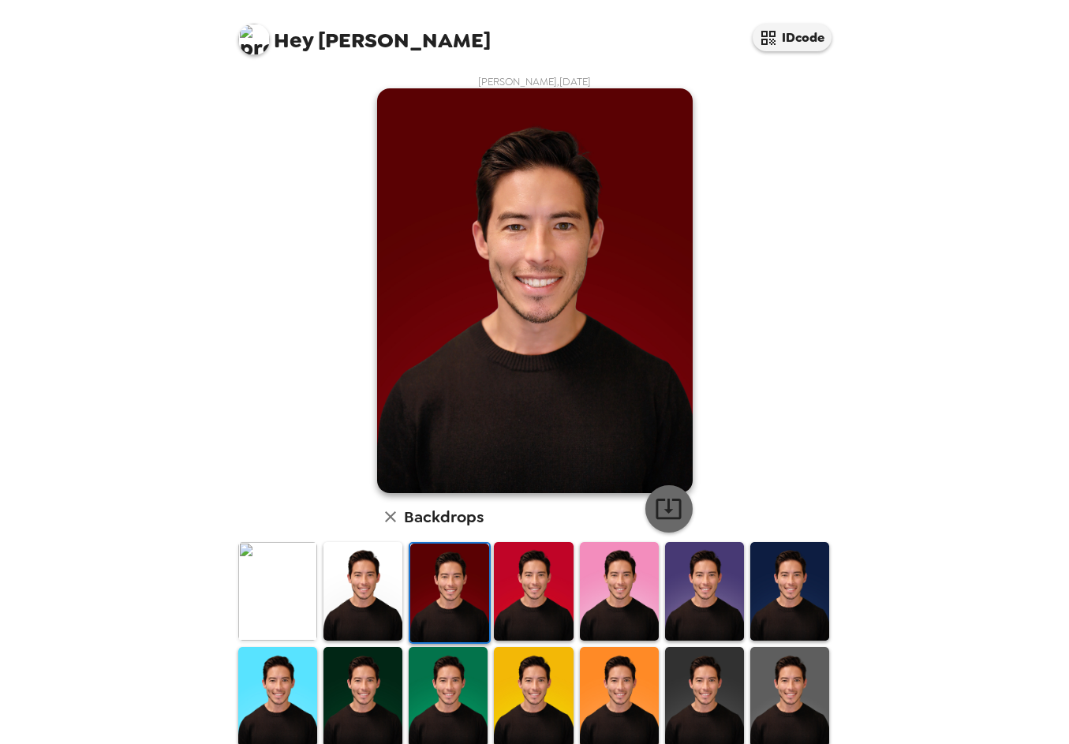
click at [661, 496] on icon "button" at bounding box center [669, 509] width 28 height 28
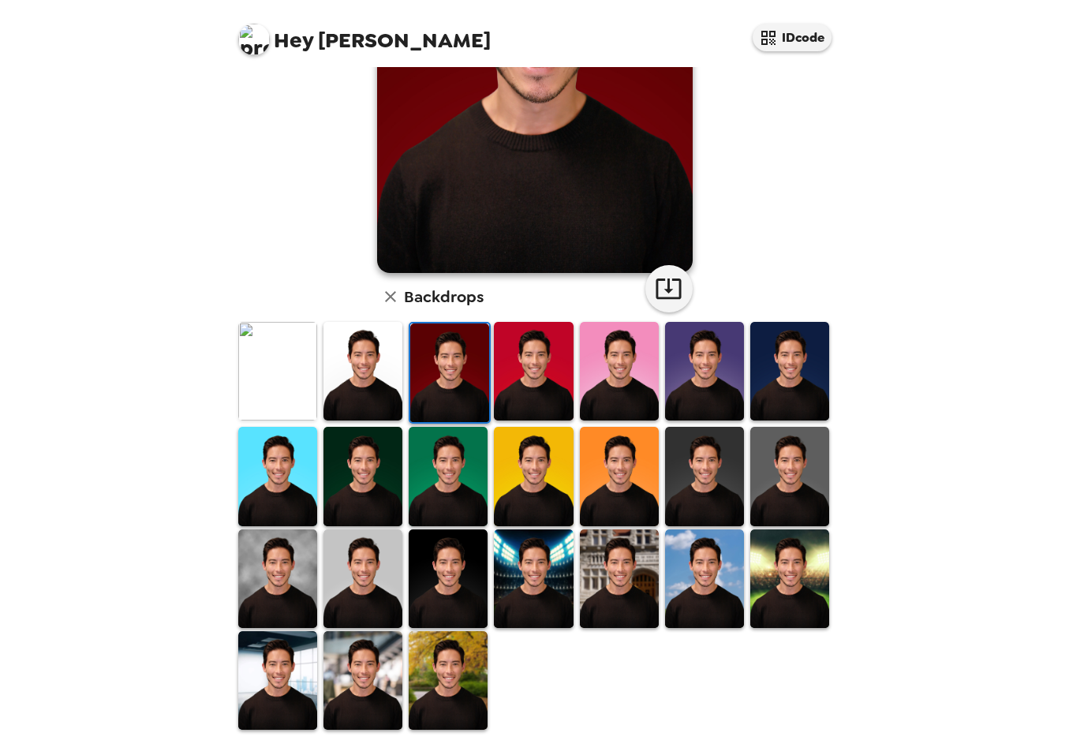
scroll to position [223, 0]
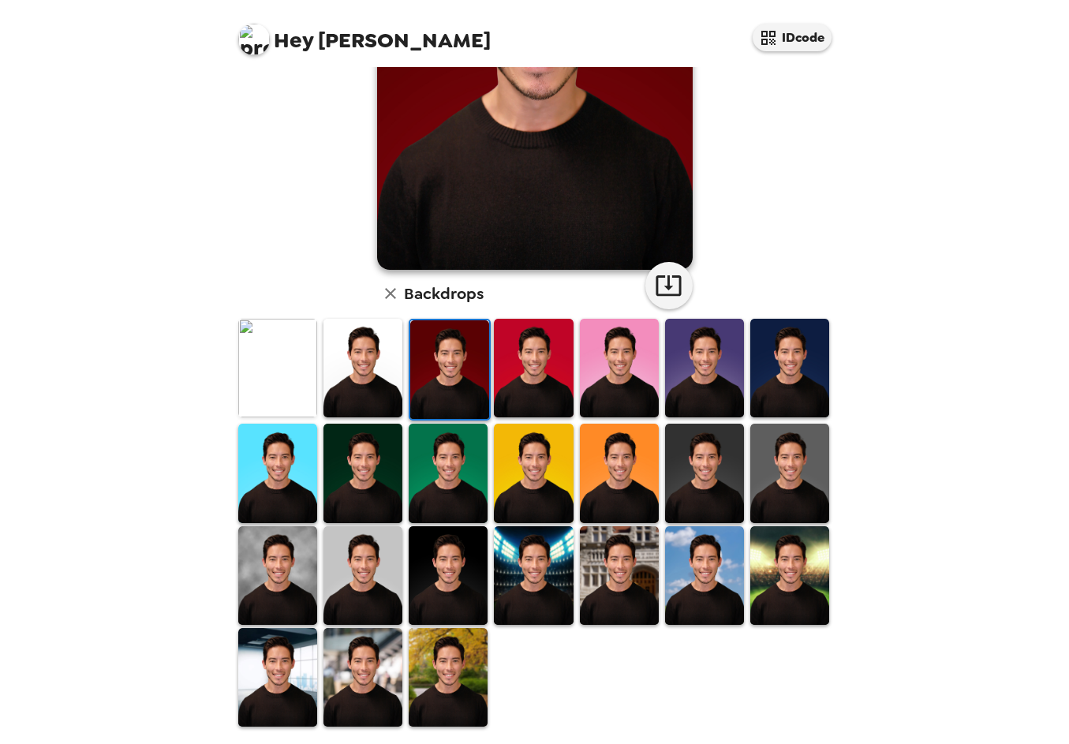
click at [763, 559] on img at bounding box center [789, 575] width 79 height 99
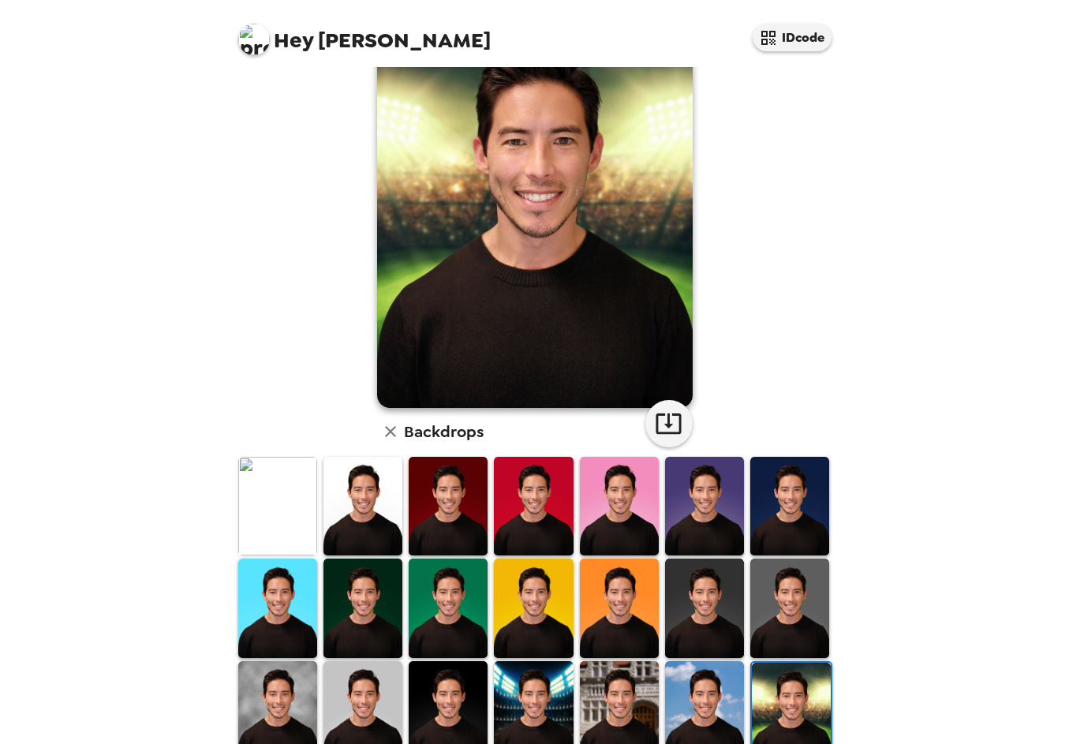
scroll to position [0, 0]
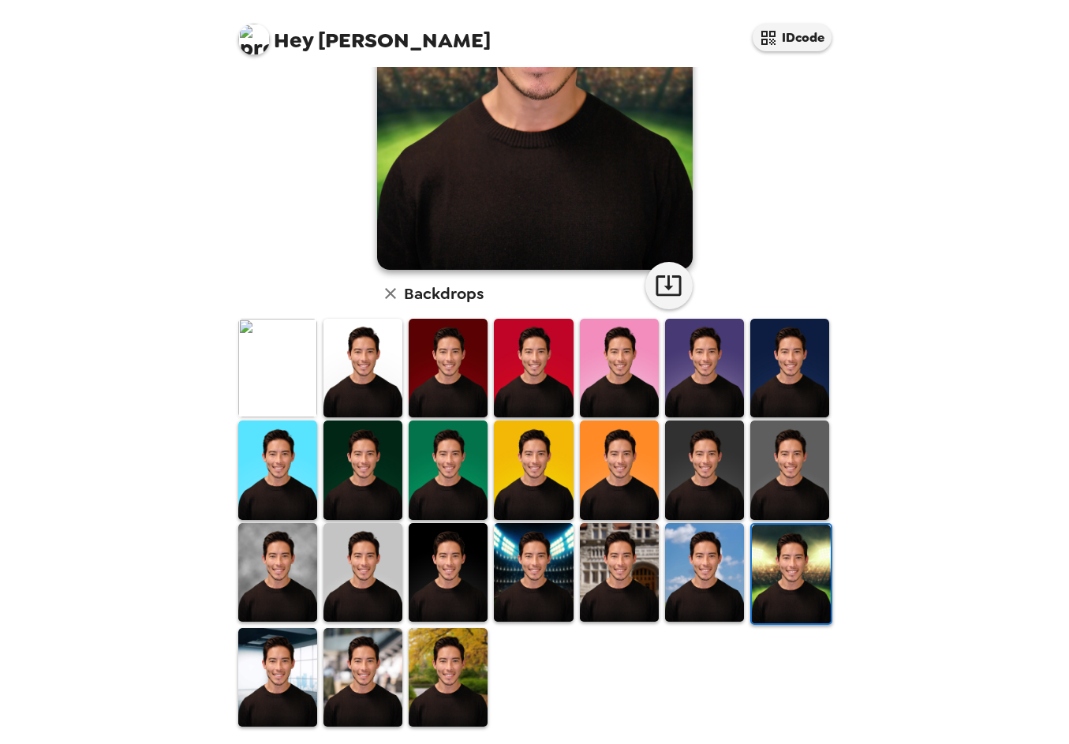
click at [290, 652] on img at bounding box center [277, 677] width 79 height 99
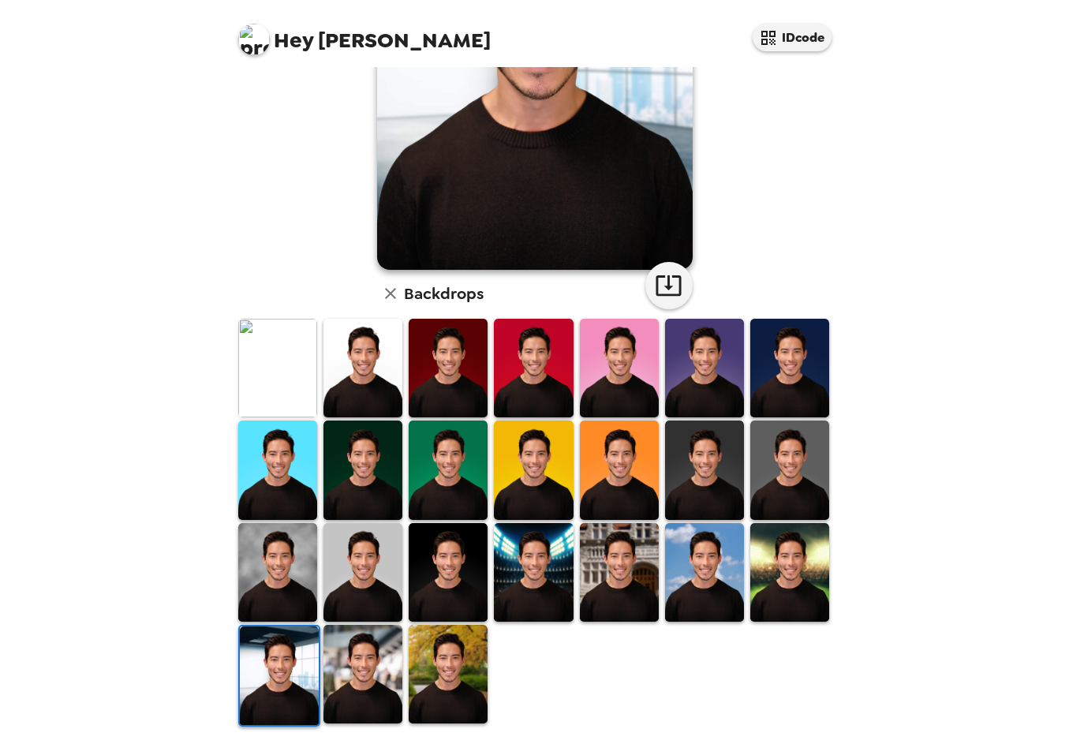
click at [352, 651] on img at bounding box center [362, 674] width 79 height 99
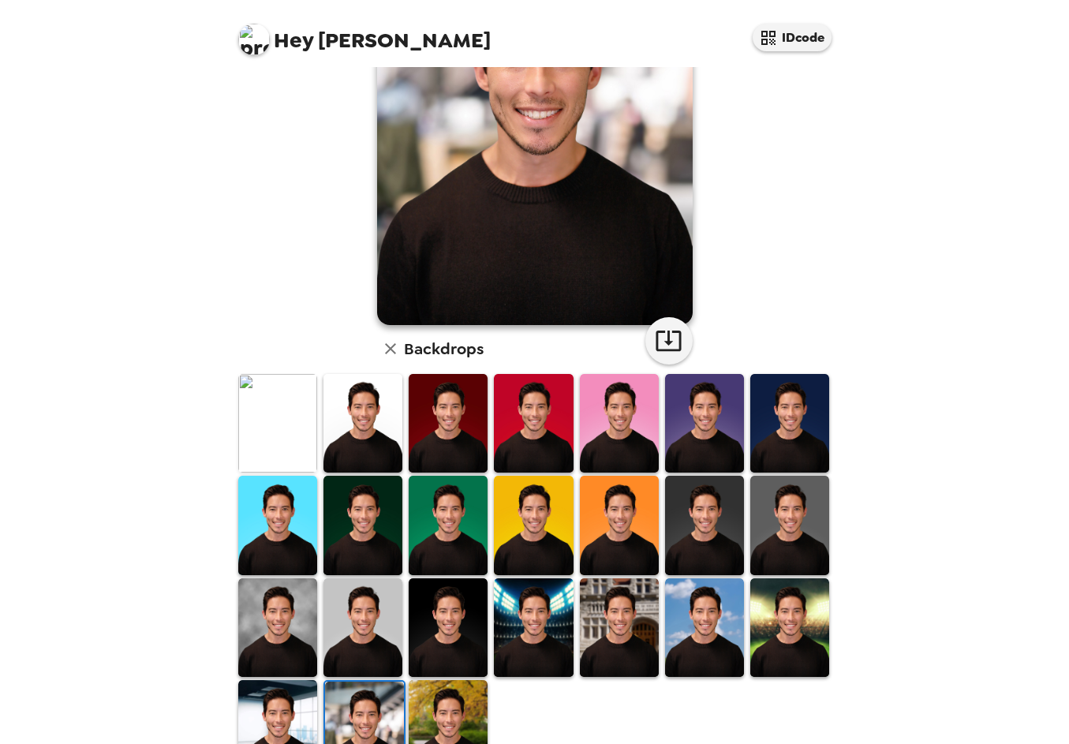
scroll to position [16, 0]
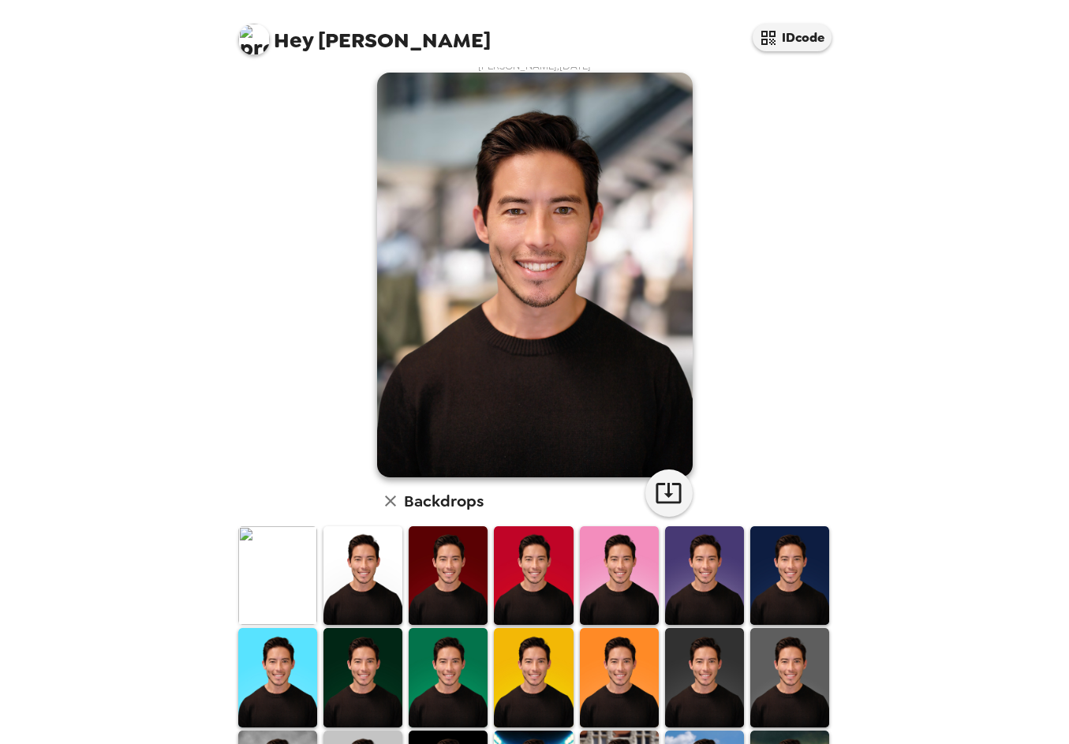
click at [772, 553] on img at bounding box center [789, 575] width 79 height 99
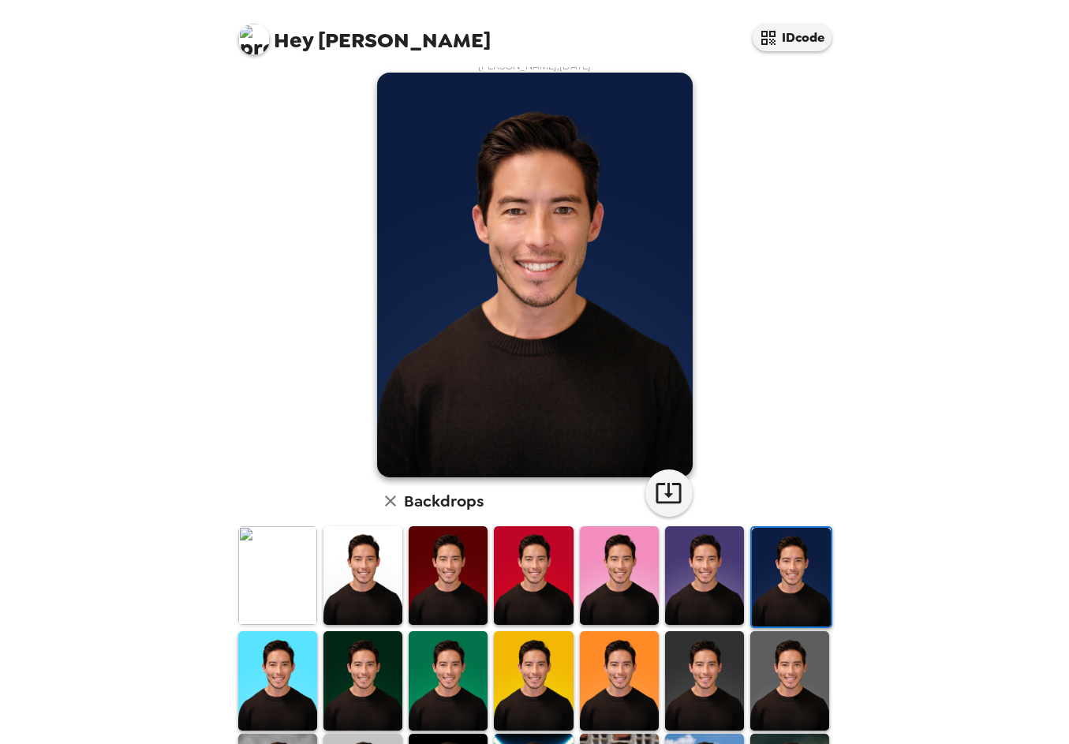
click at [710, 571] on img at bounding box center [704, 575] width 79 height 99
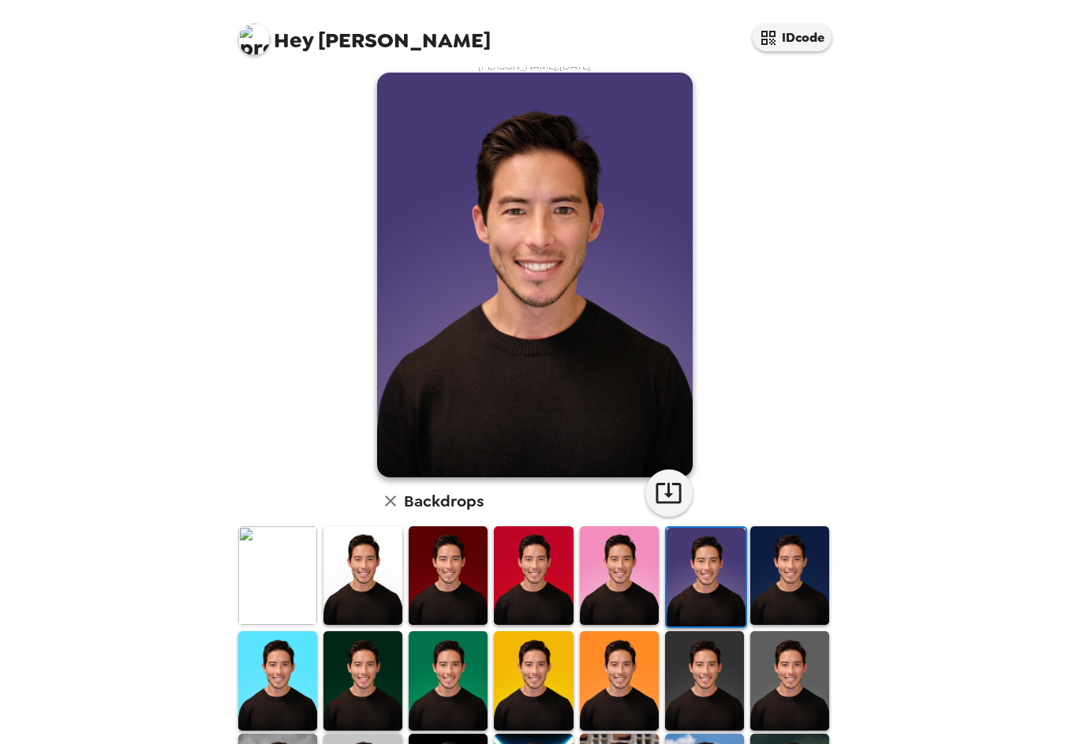
click at [361, 659] on img at bounding box center [362, 680] width 79 height 99
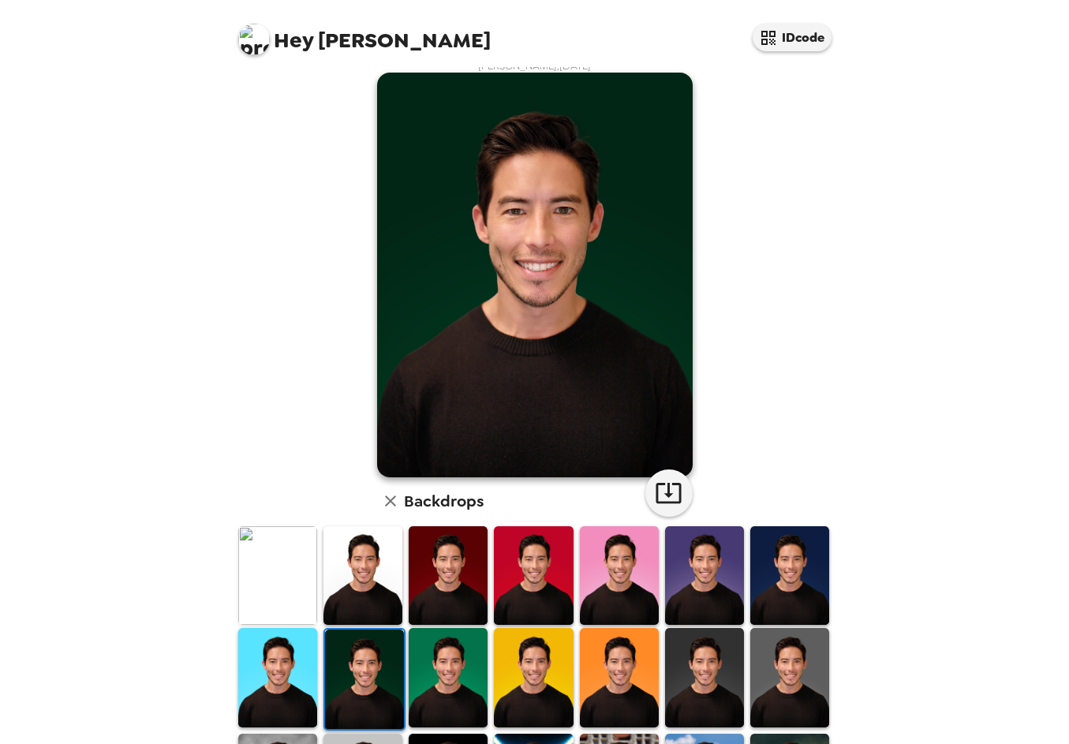
click at [707, 585] on img at bounding box center [704, 575] width 79 height 99
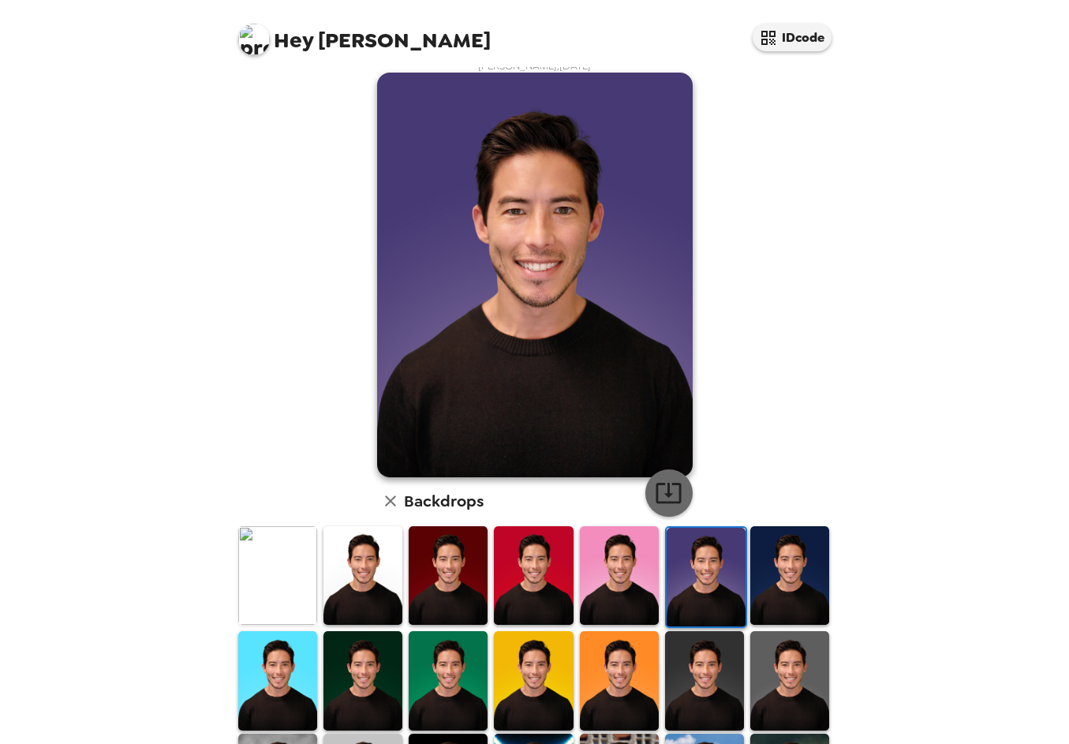
click at [664, 488] on icon "button" at bounding box center [669, 493] width 28 height 28
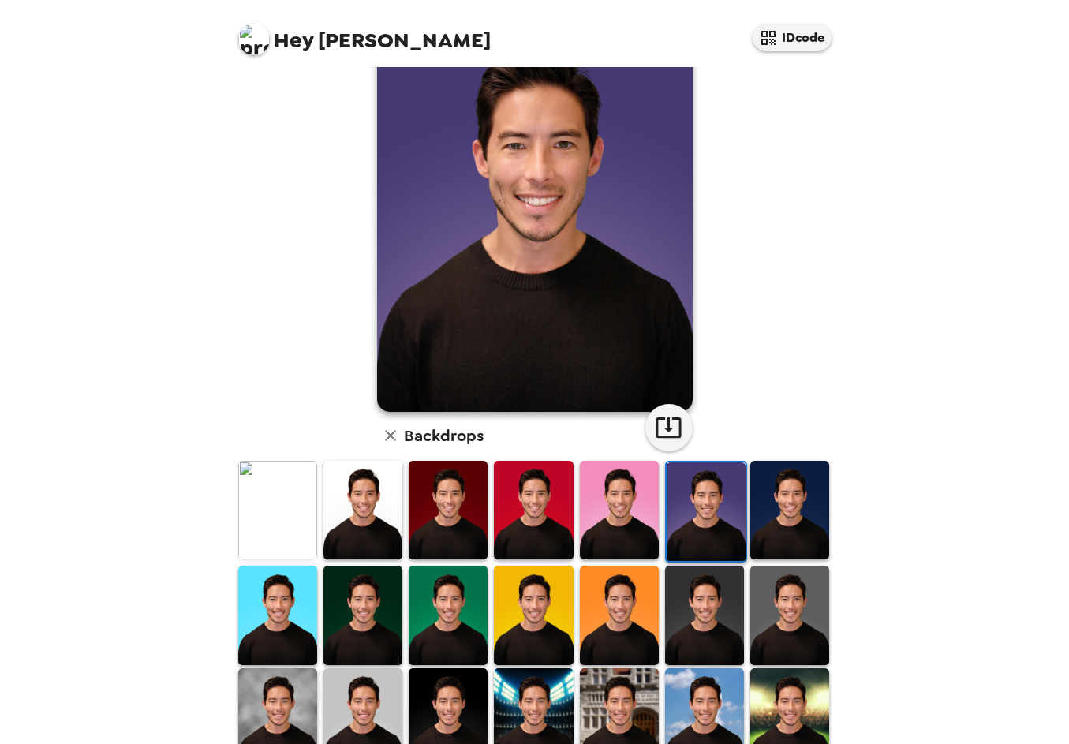
scroll to position [0, 0]
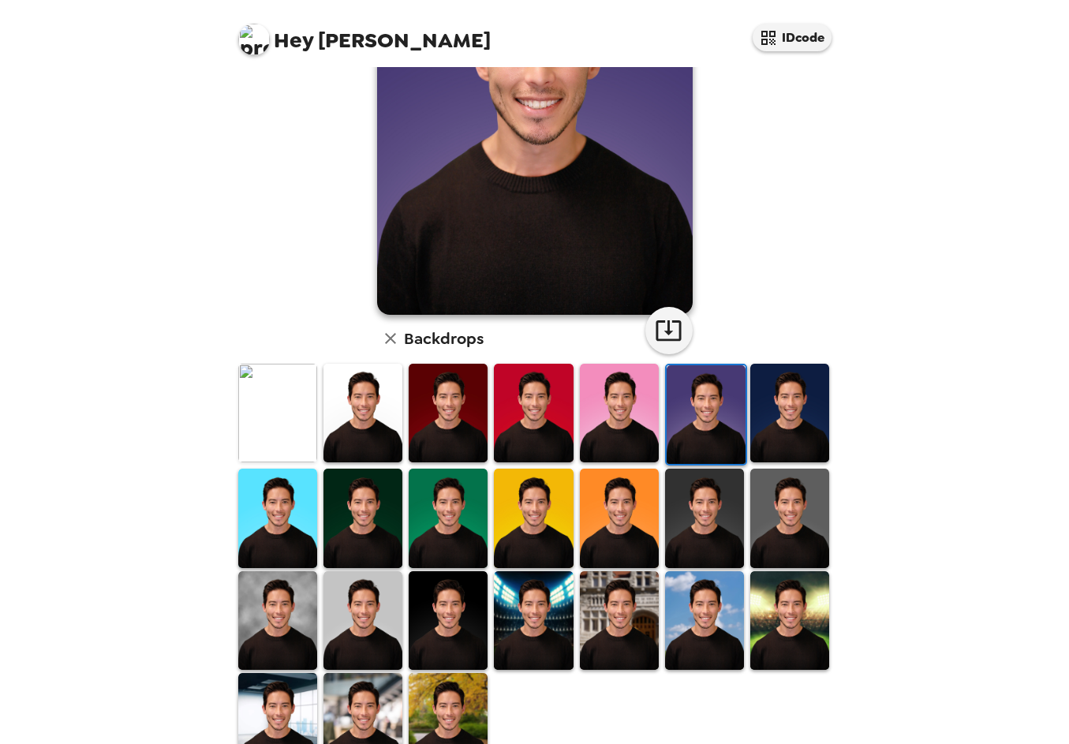
scroll to position [223, 0]
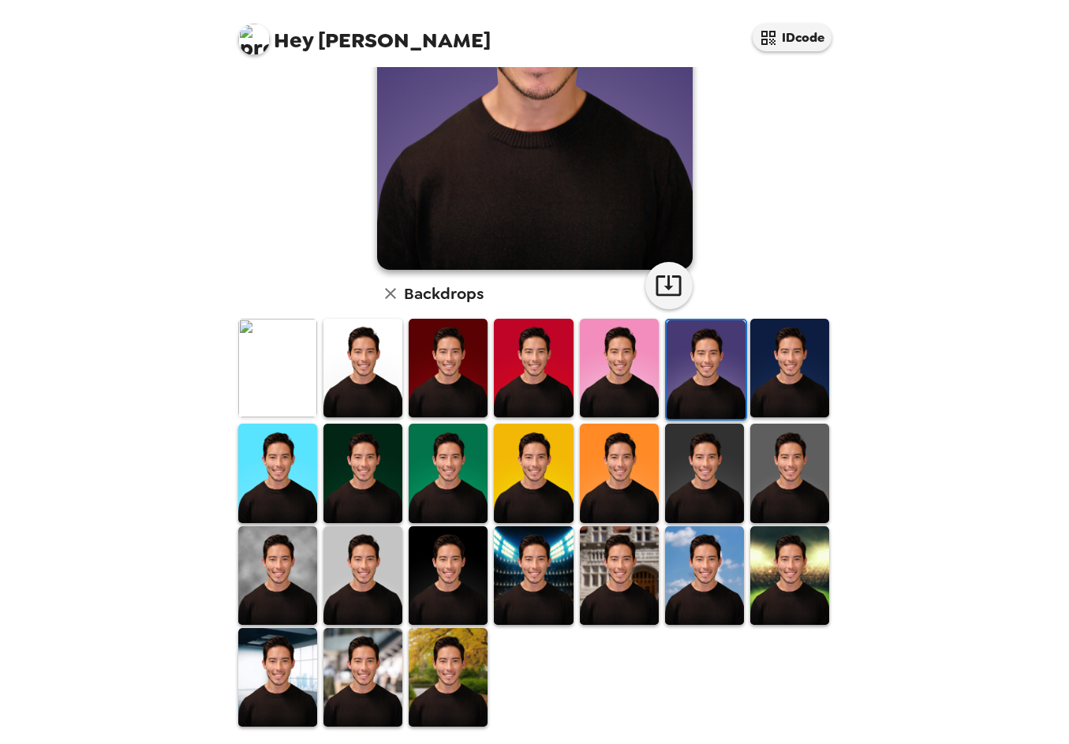
click at [269, 359] on img at bounding box center [277, 368] width 79 height 99
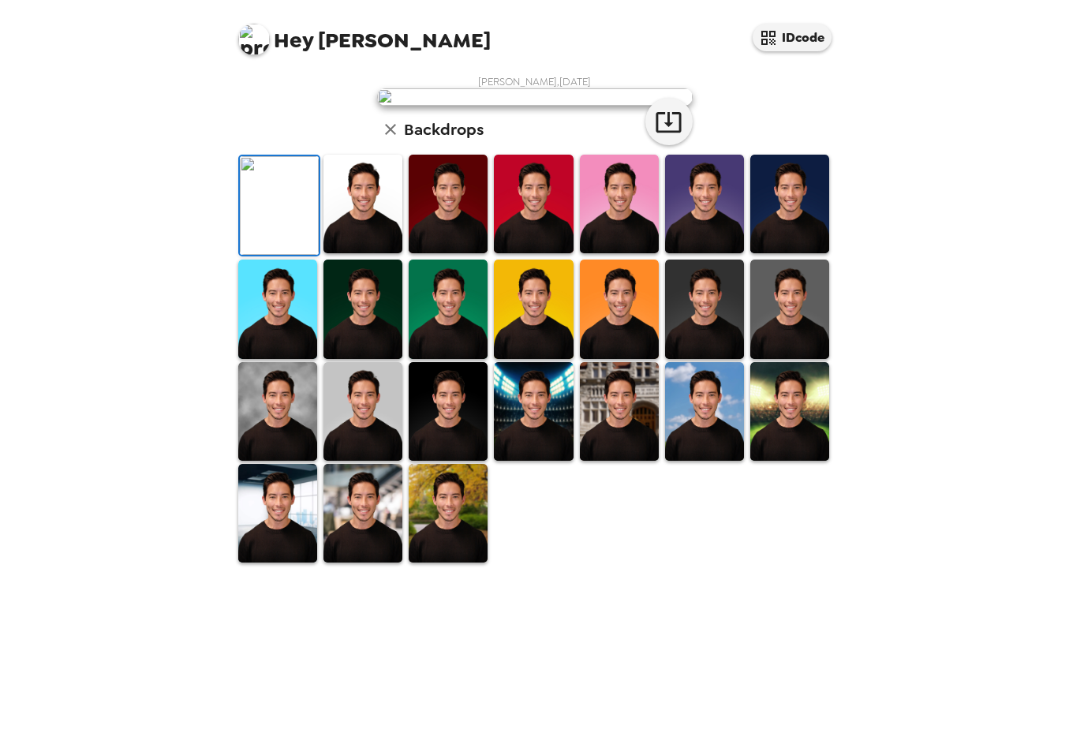
scroll to position [37, 0]
click at [368, 358] on img at bounding box center [362, 309] width 79 height 99
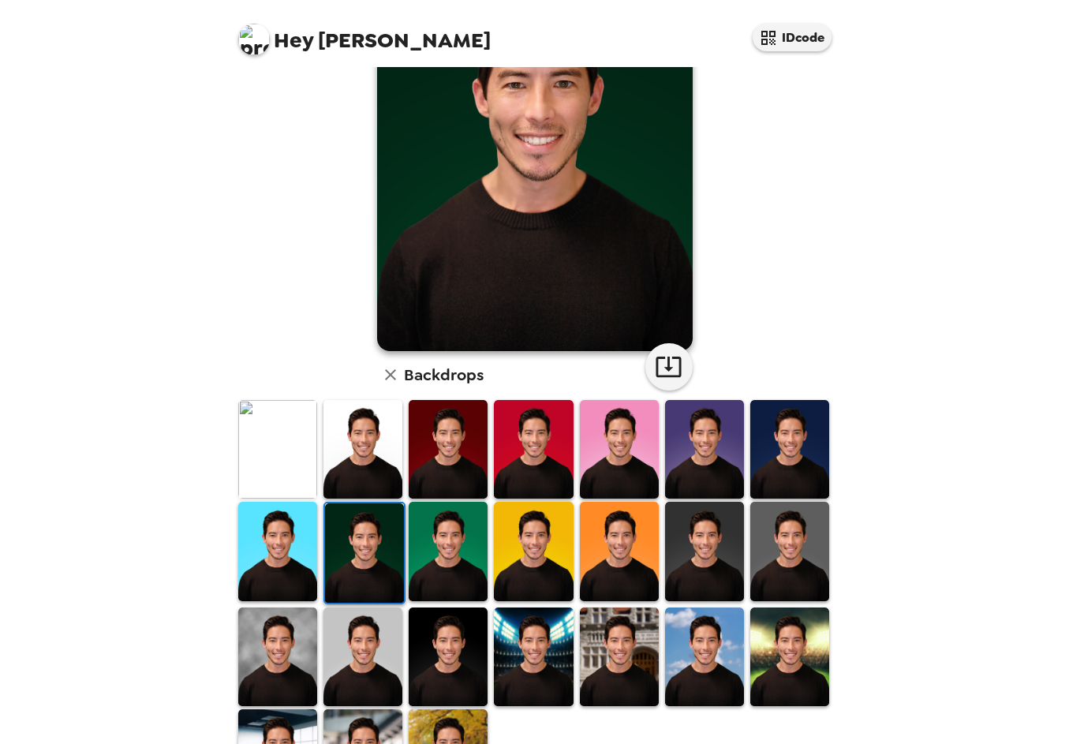
click at [435, 667] on img at bounding box center [448, 656] width 79 height 99
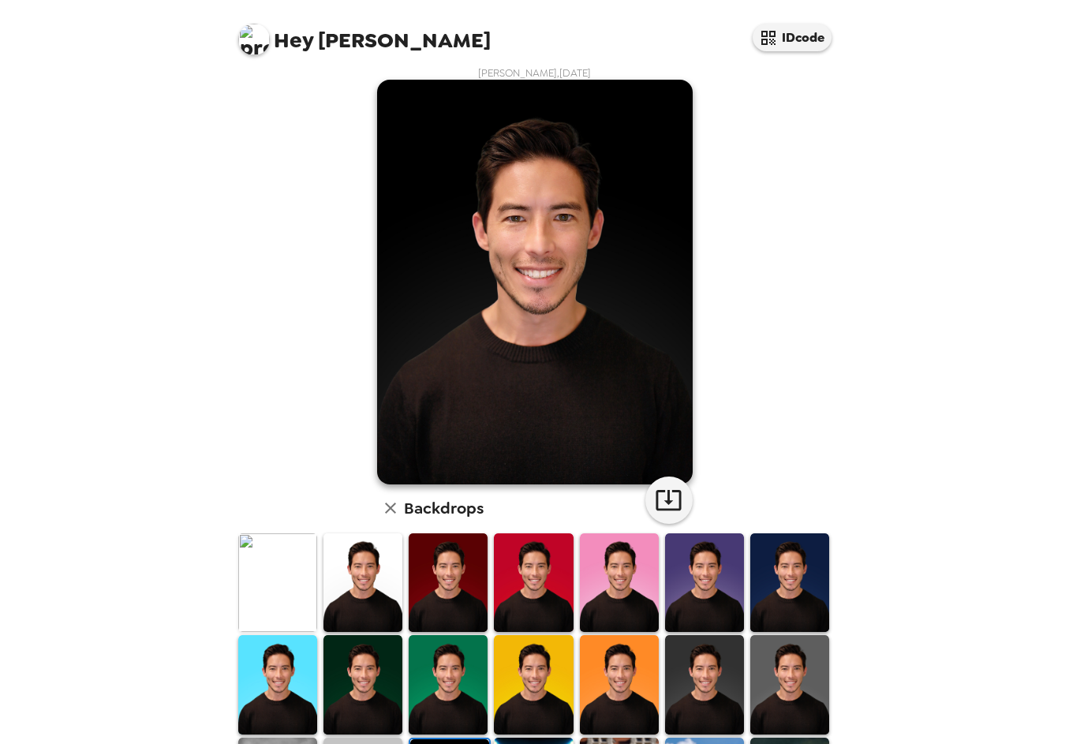
scroll to position [8, 0]
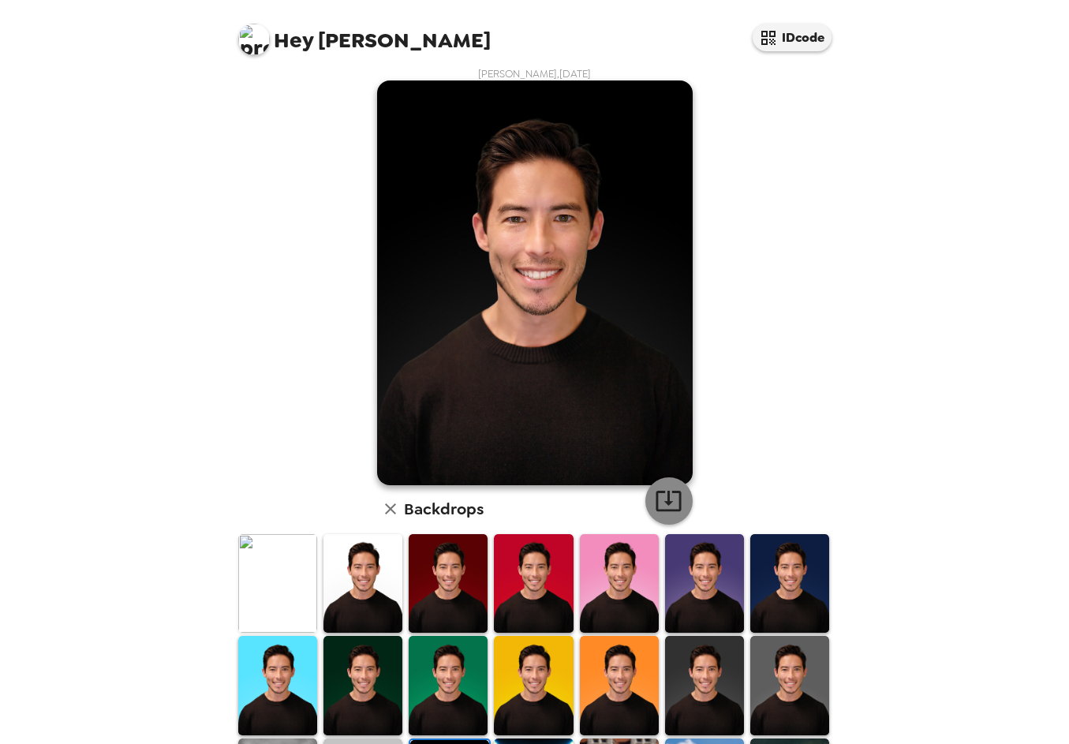
click at [670, 504] on icon "button" at bounding box center [669, 501] width 28 height 28
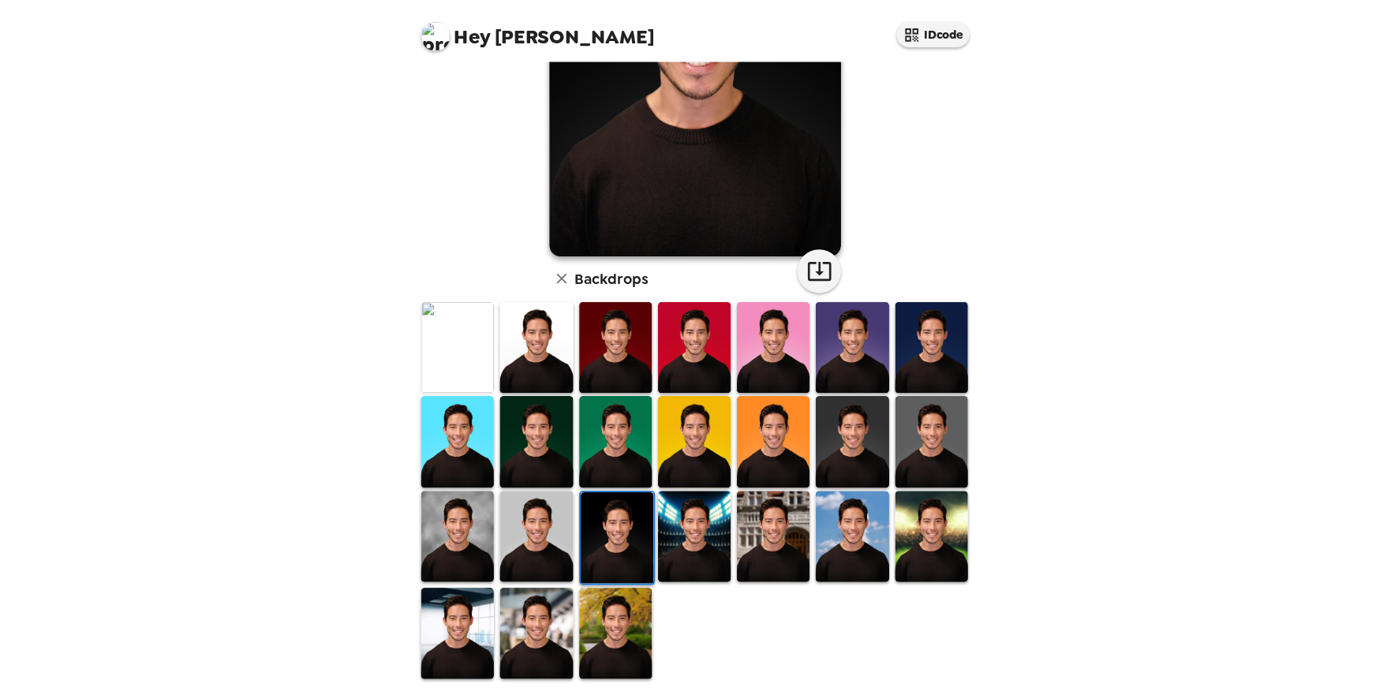
scroll to position [0, 0]
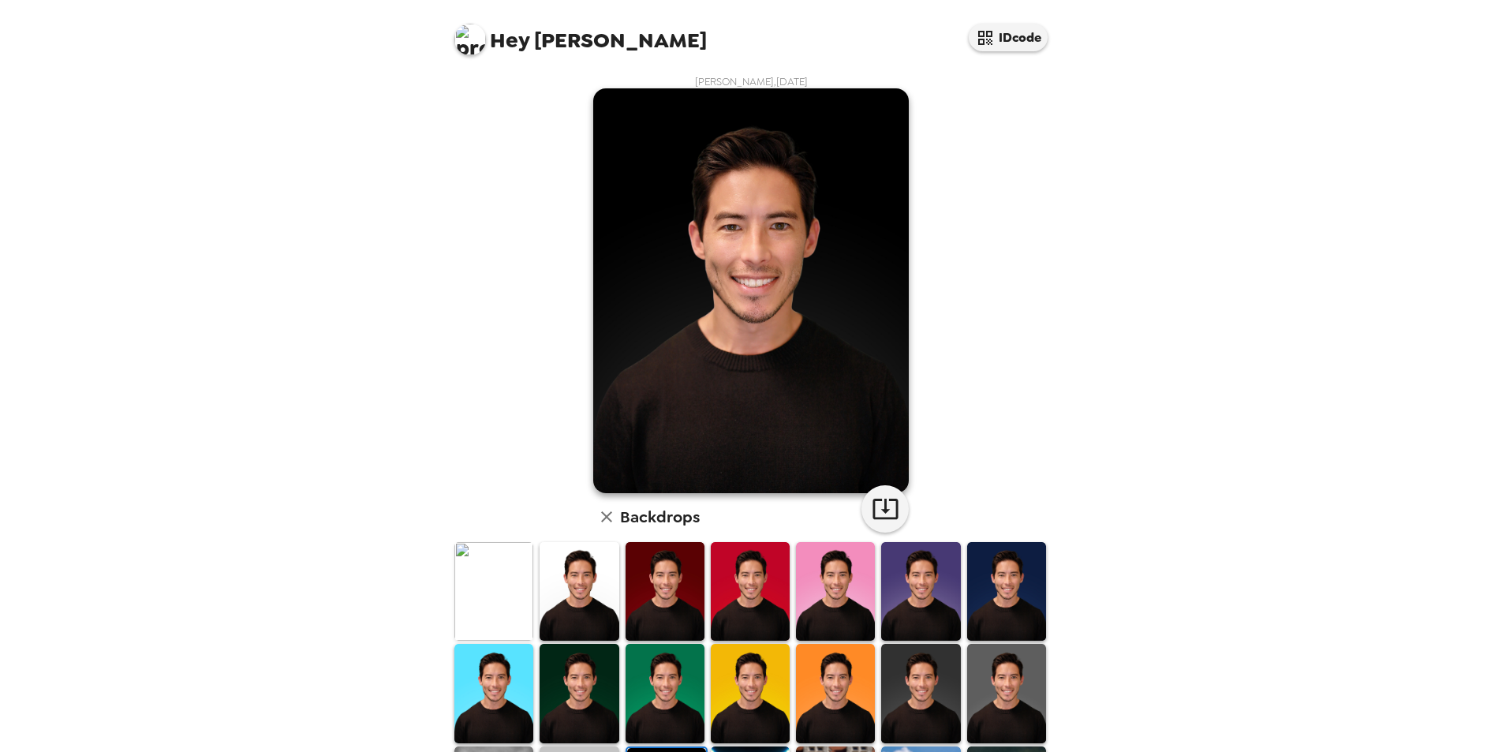
click at [470, 41] on img at bounding box center [470, 40] width 32 height 32
click at [498, 107] on span "Get help" at bounding box center [488, 103] width 43 height 13
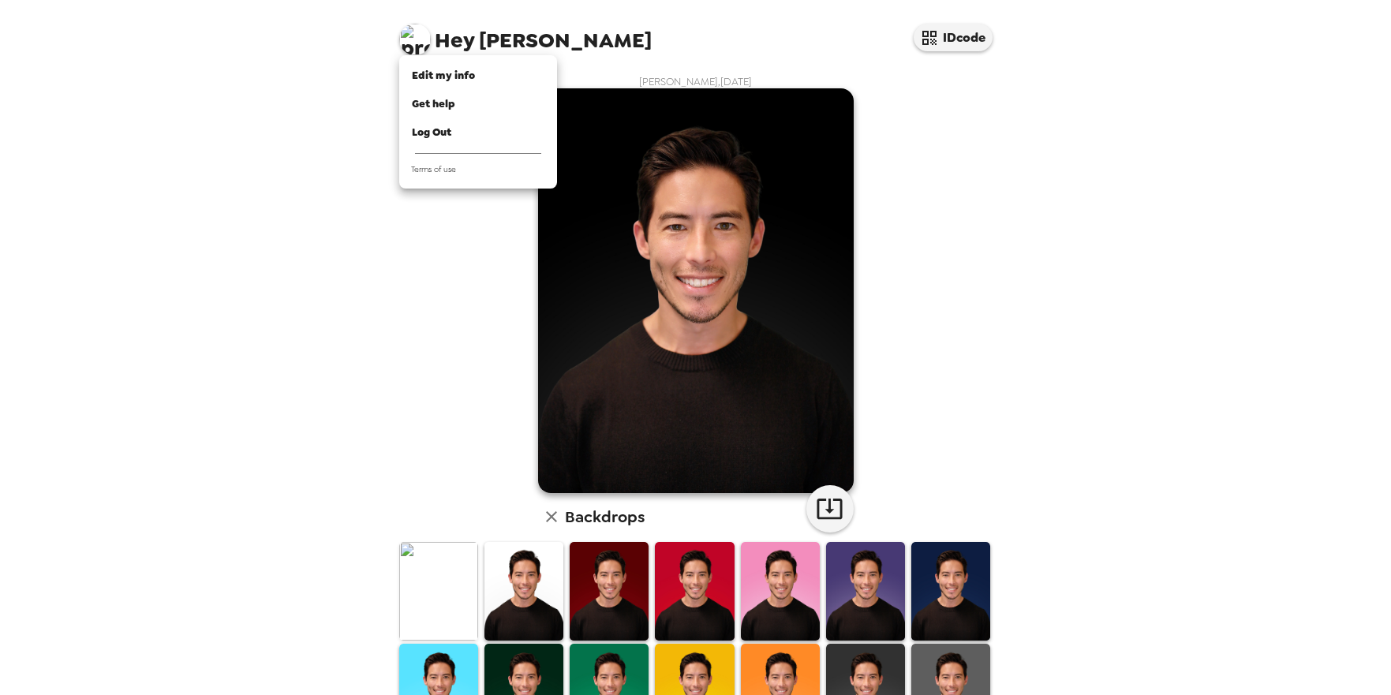
click at [443, 583] on div at bounding box center [695, 347] width 1391 height 695
click at [423, 585] on img at bounding box center [438, 591] width 79 height 99
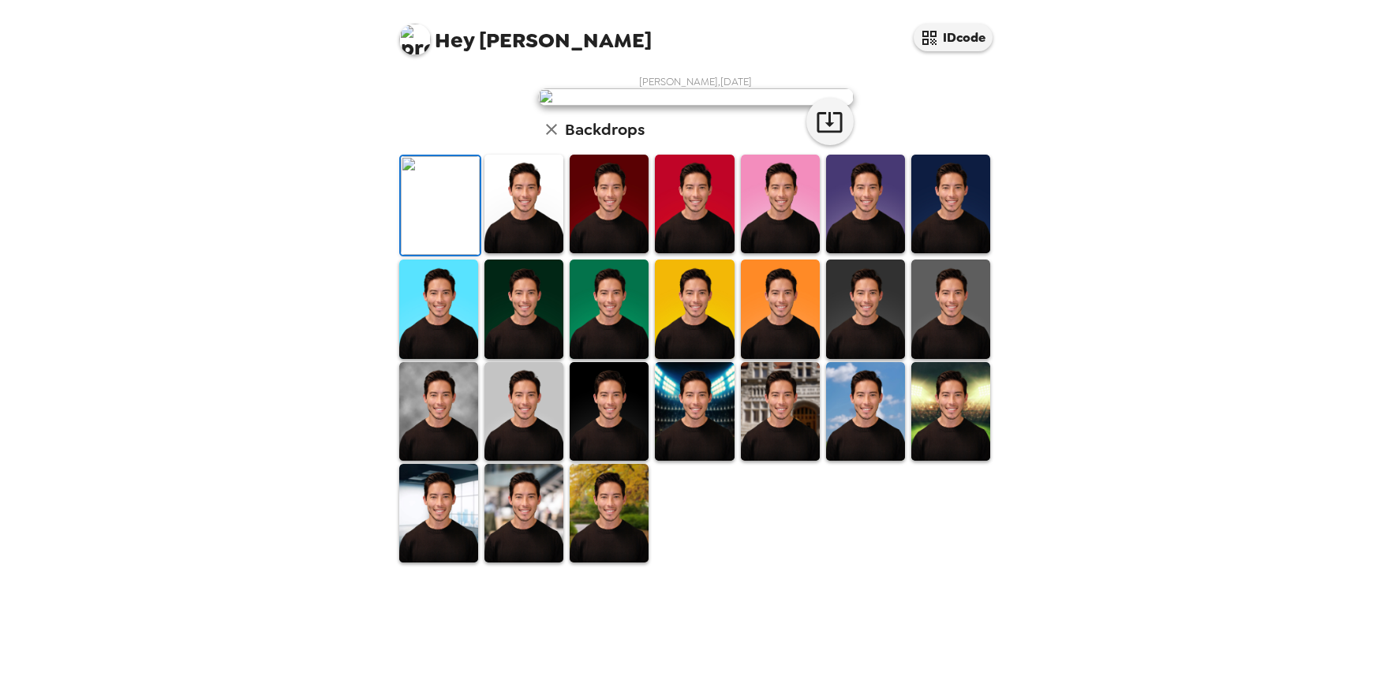
scroll to position [272, 0]
click at [632, 562] on img at bounding box center [609, 513] width 79 height 99
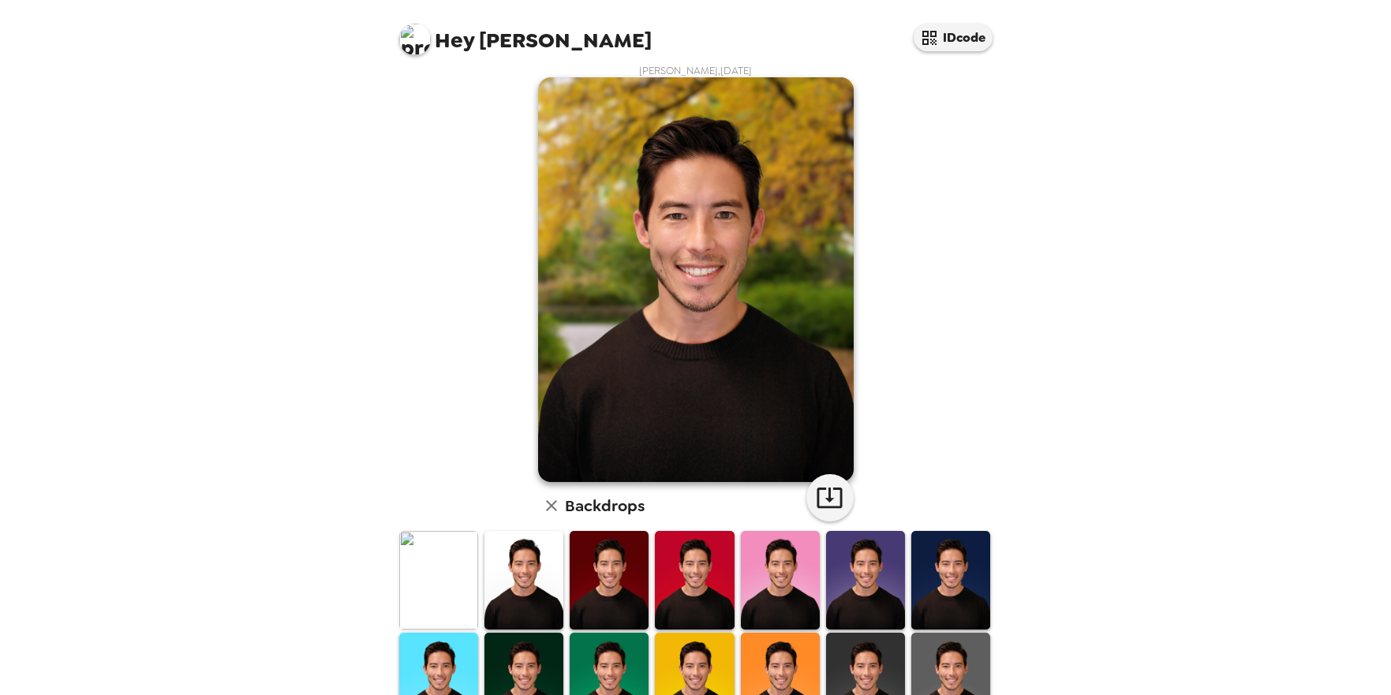
scroll to position [25, 0]
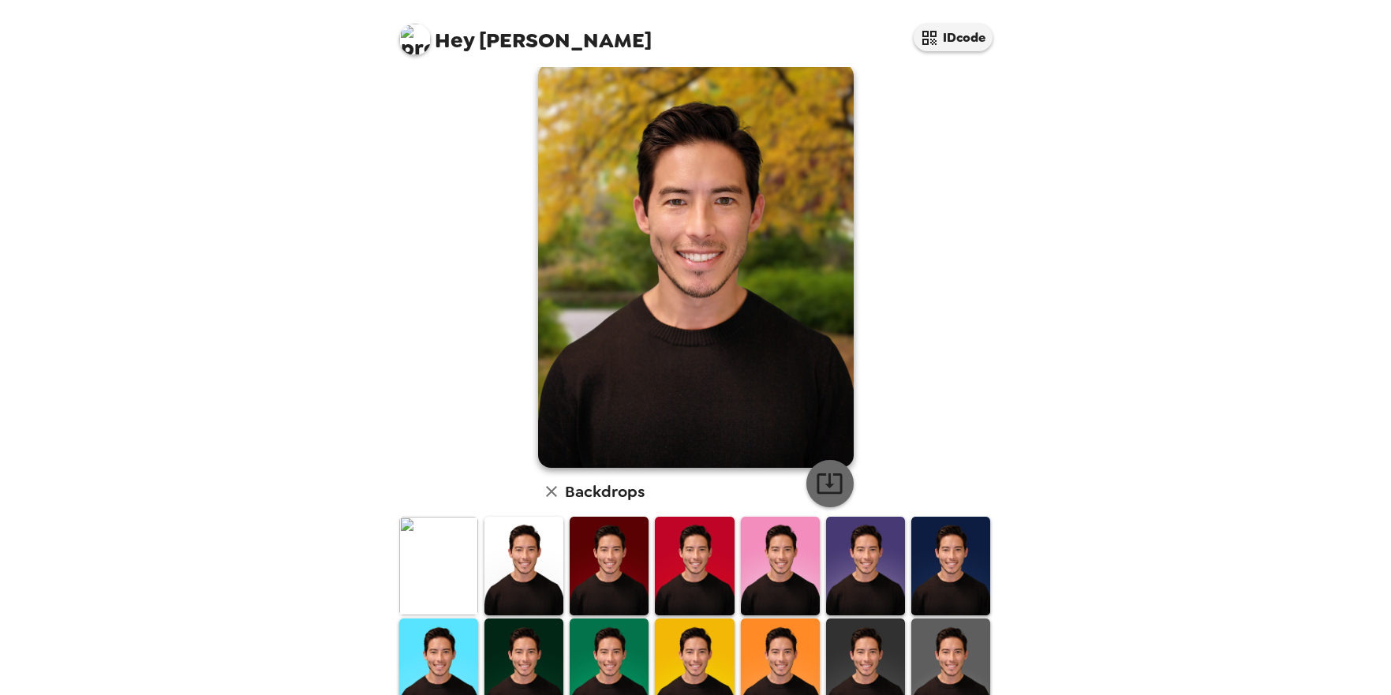
click at [824, 488] on icon "button" at bounding box center [830, 483] width 28 height 28
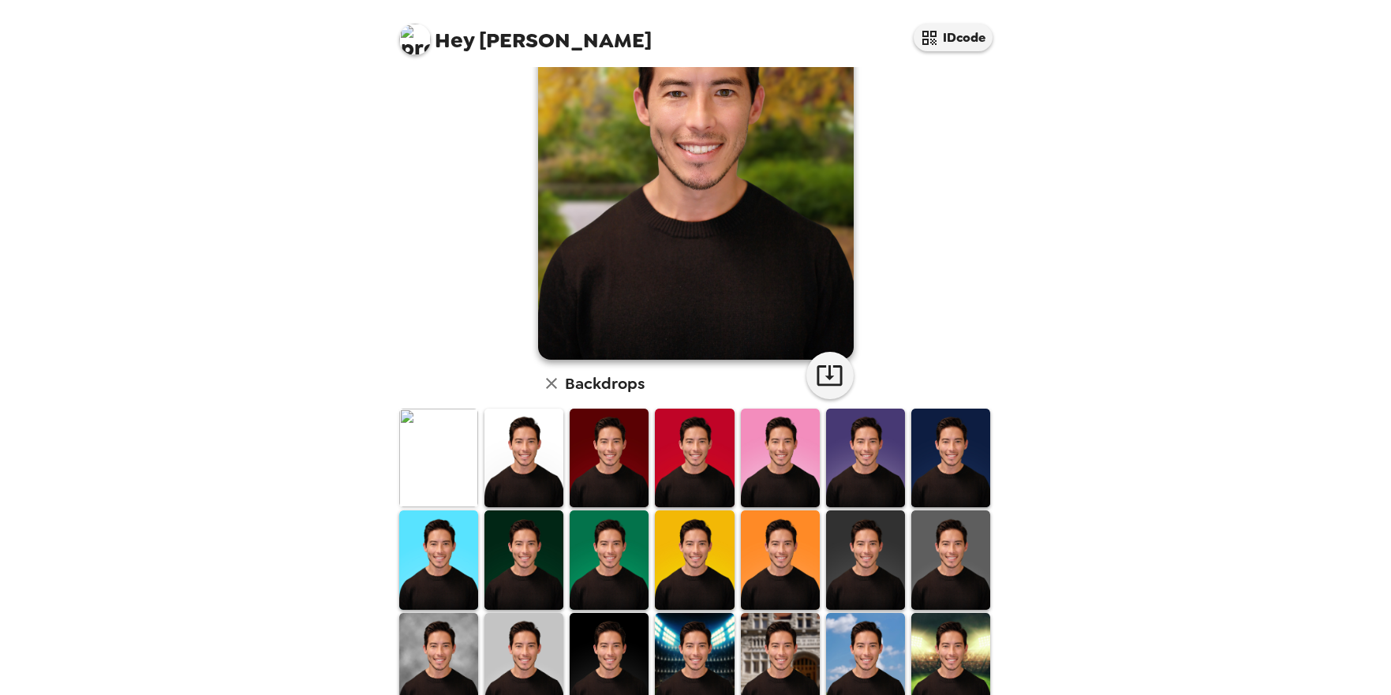
click at [442, 469] on img at bounding box center [438, 458] width 79 height 99
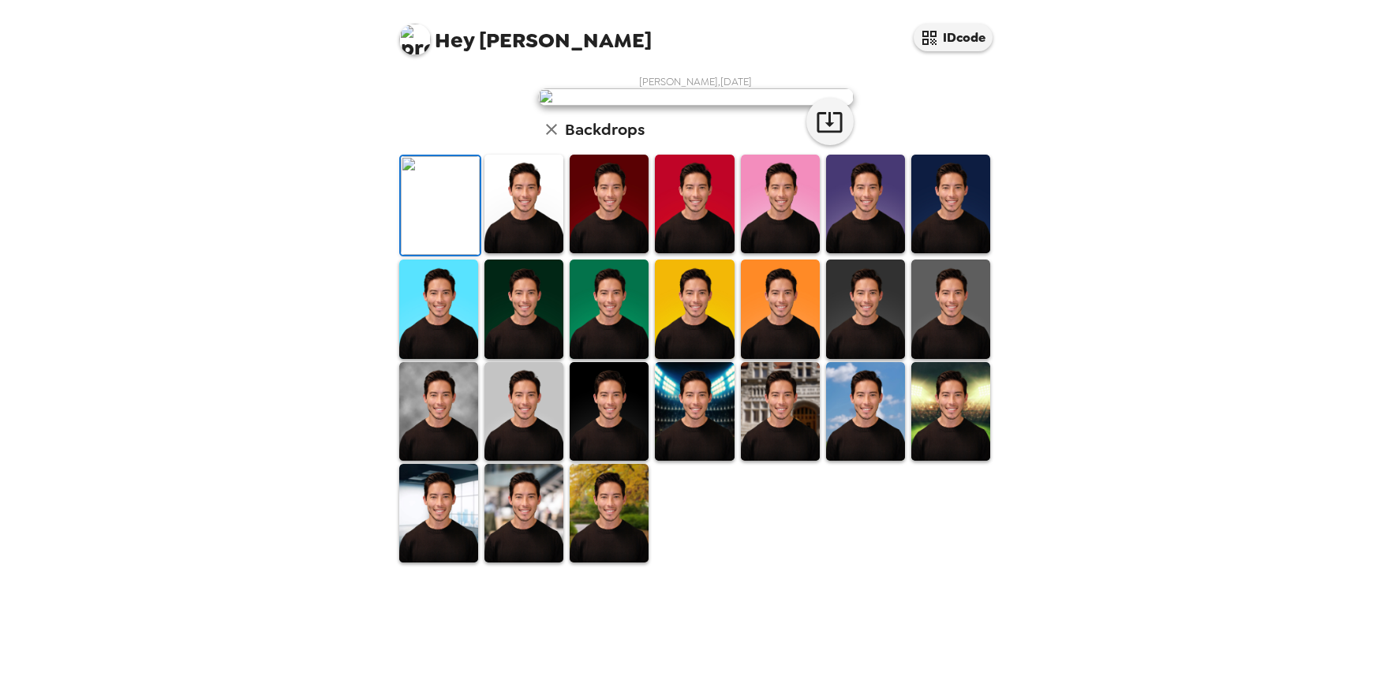
scroll to position [272, 0]
